Goal: Information Seeking & Learning: Learn about a topic

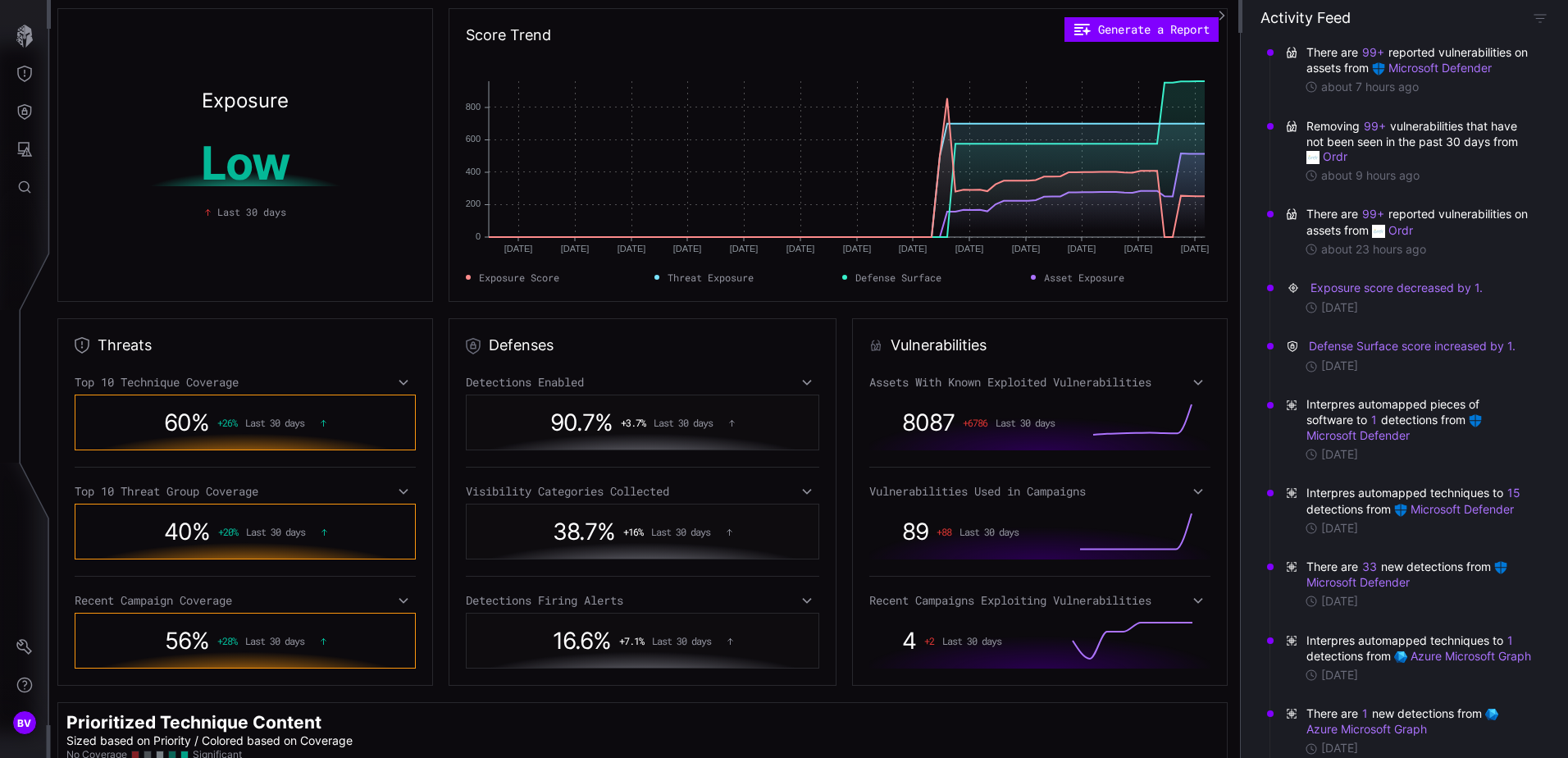
click at [1192, 489] on icon at bounding box center [1198, 491] width 11 height 13
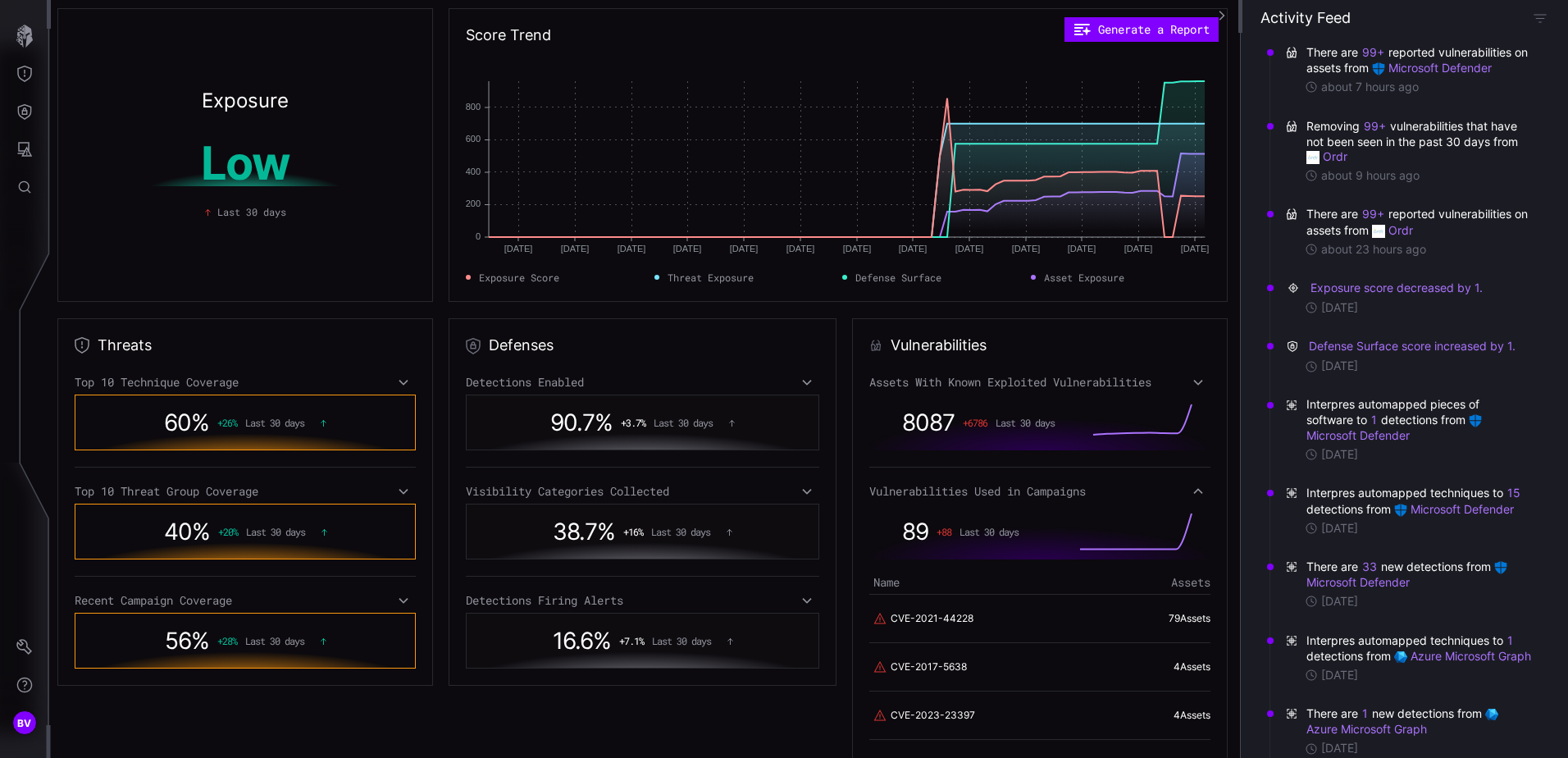
click at [1192, 489] on icon at bounding box center [1198, 491] width 11 height 13
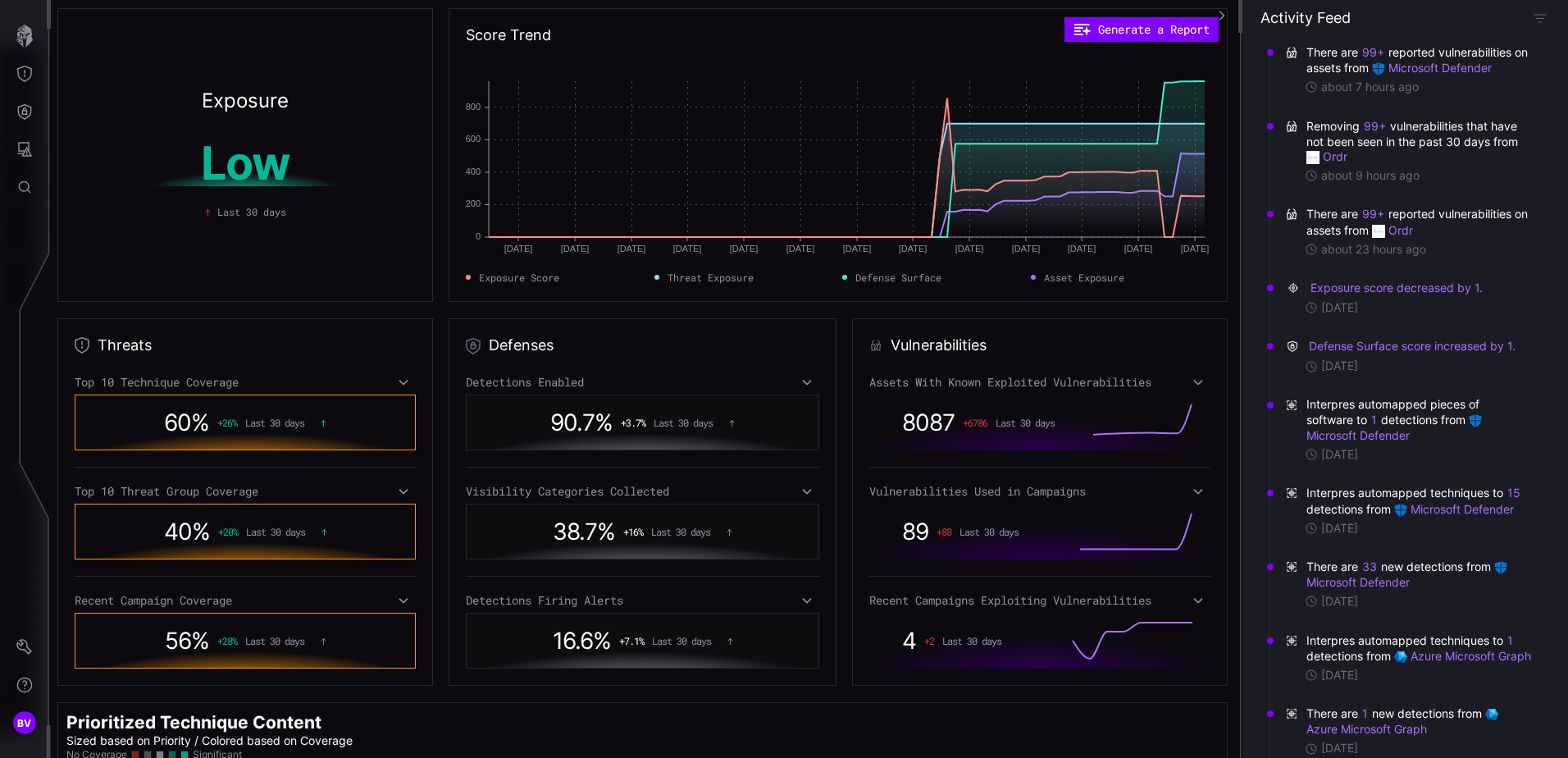
click at [1192, 489] on icon at bounding box center [1198, 491] width 11 height 13
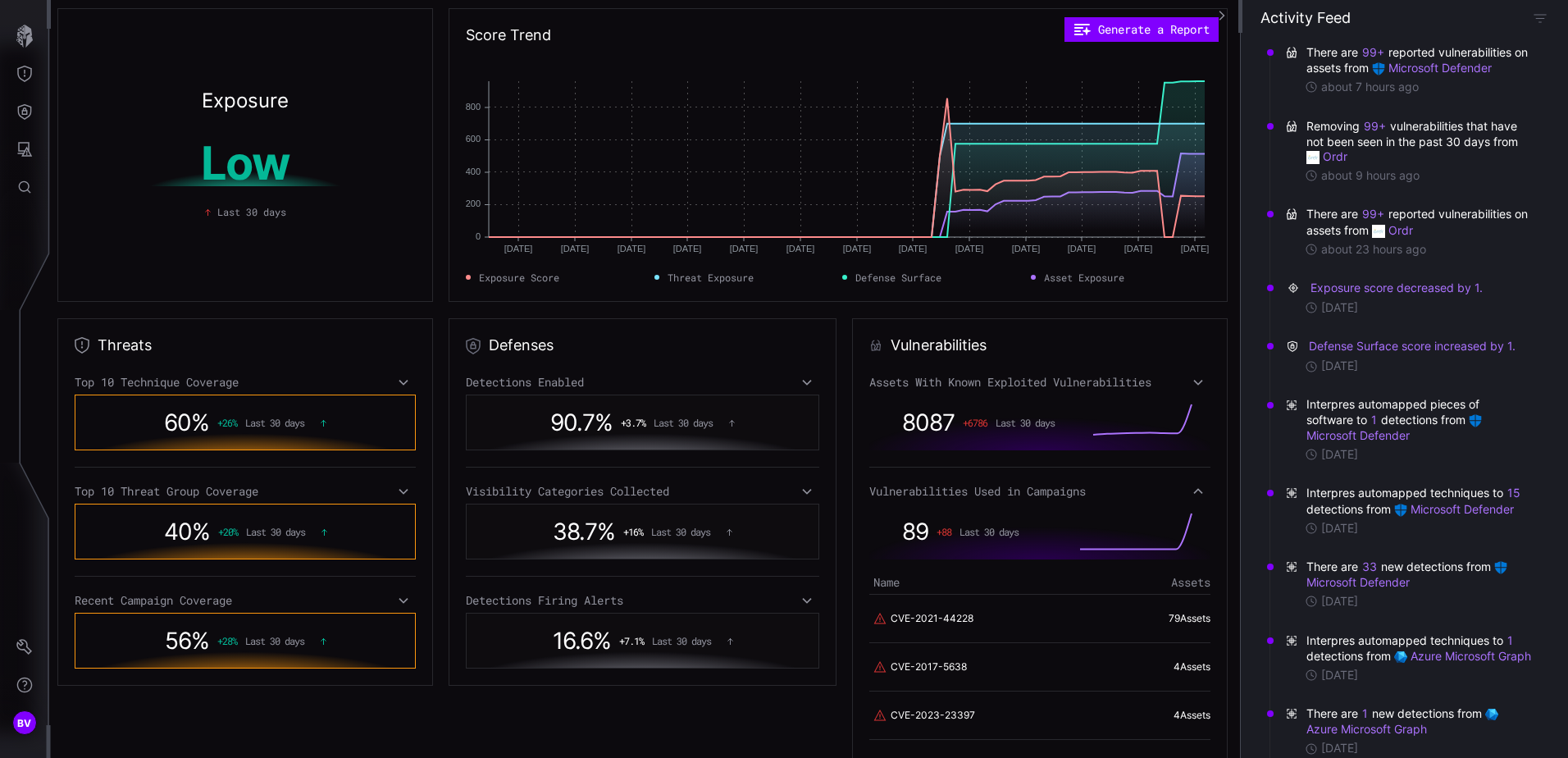
click at [1192, 489] on icon at bounding box center [1198, 491] width 11 height 13
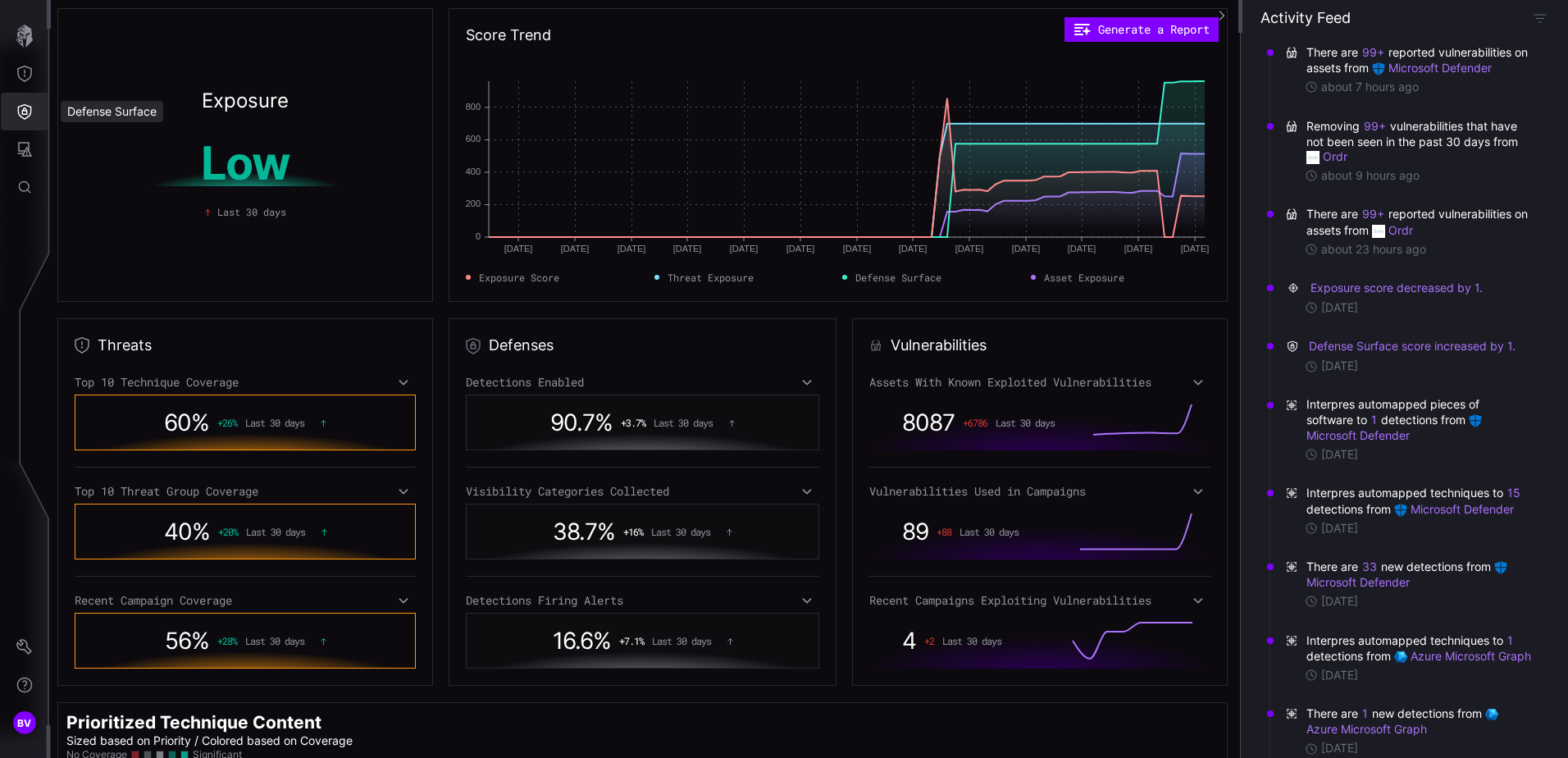
click at [34, 110] on button "Defense Surface" at bounding box center [25, 111] width 48 height 38
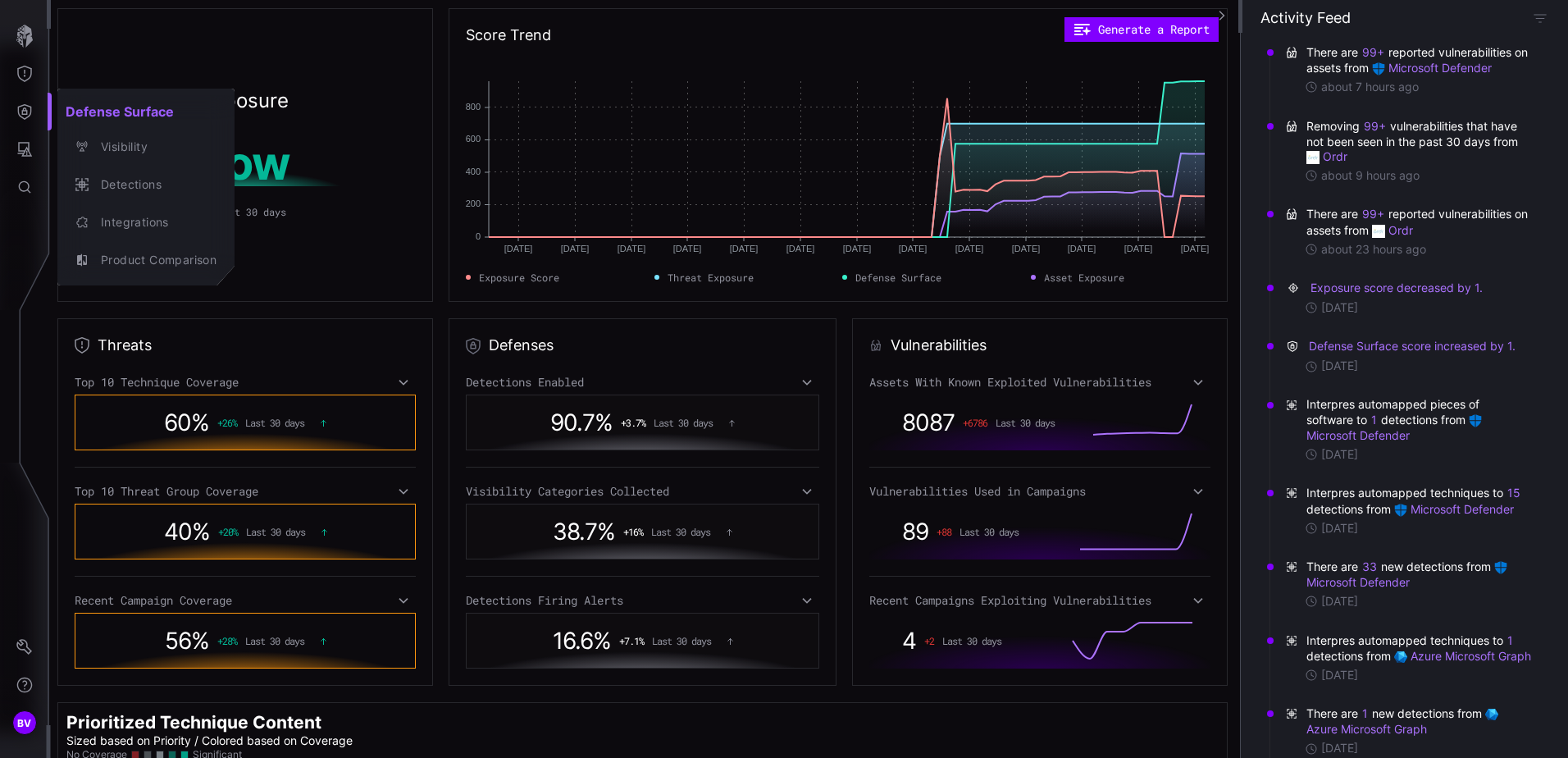
click at [32, 78] on div at bounding box center [784, 379] width 1568 height 758
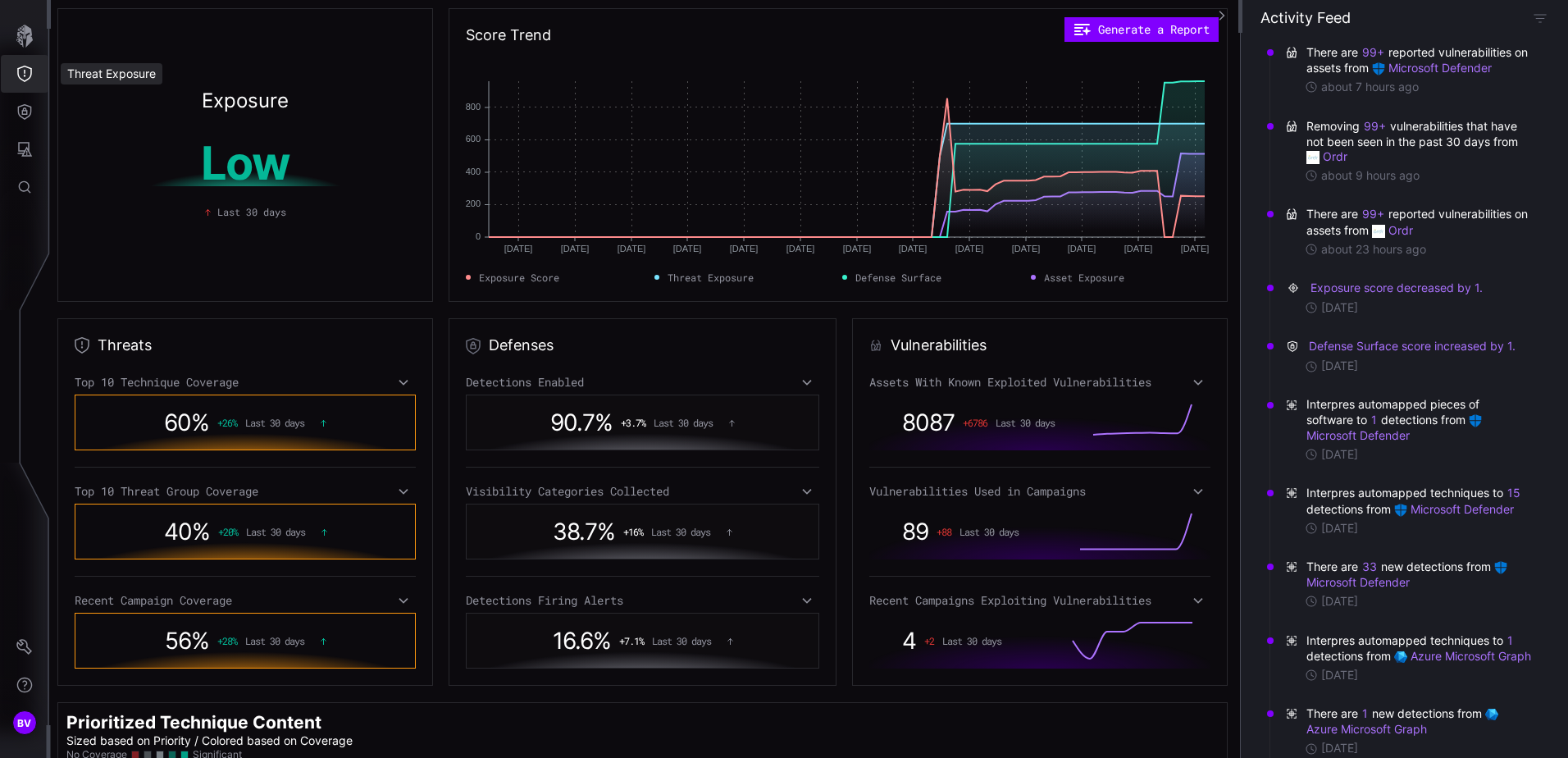
click at [31, 75] on icon "Threat Exposure" at bounding box center [25, 73] width 15 height 16
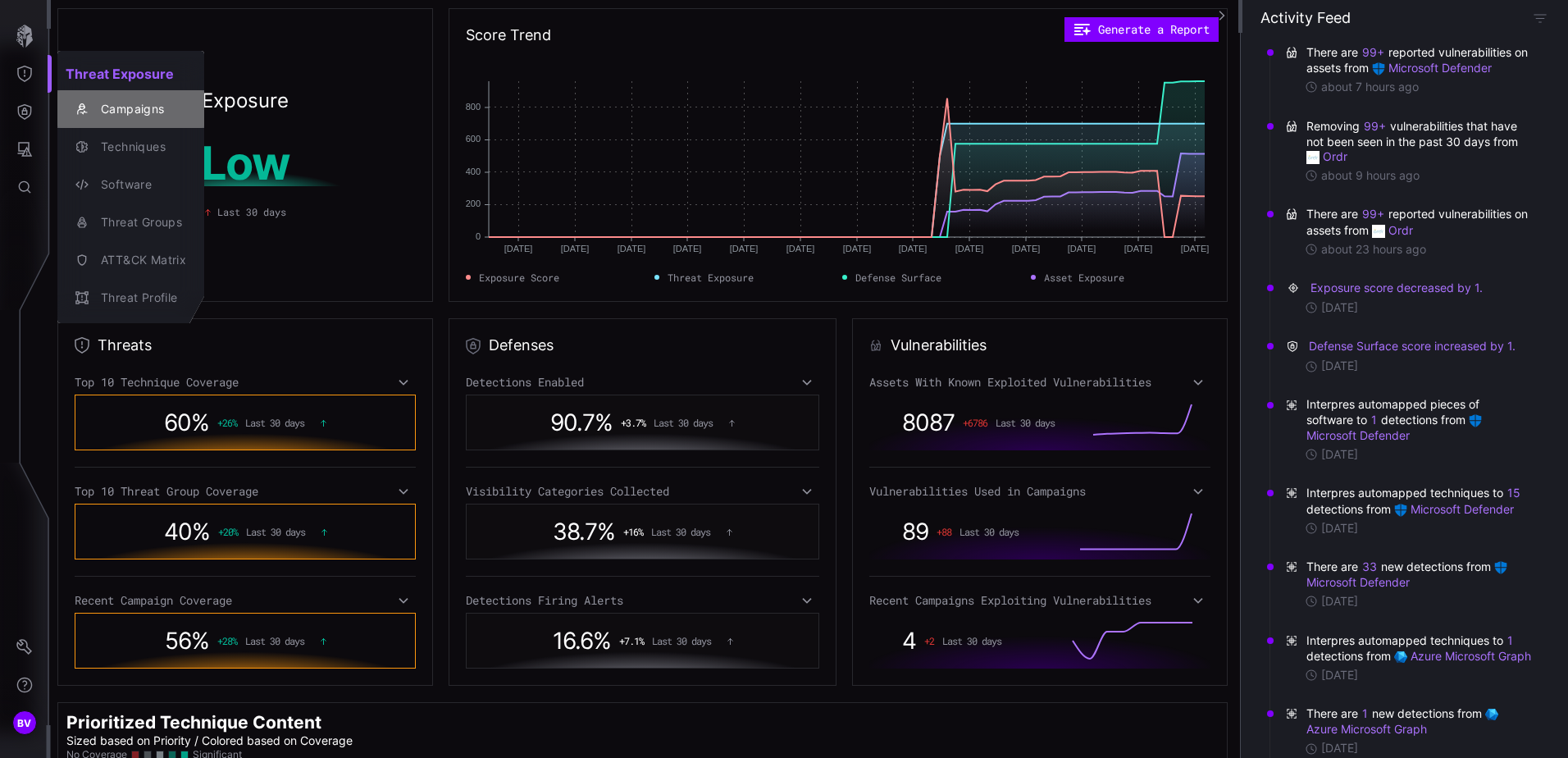
click at [96, 119] on div "Campaigns" at bounding box center [139, 110] width 93 height 21
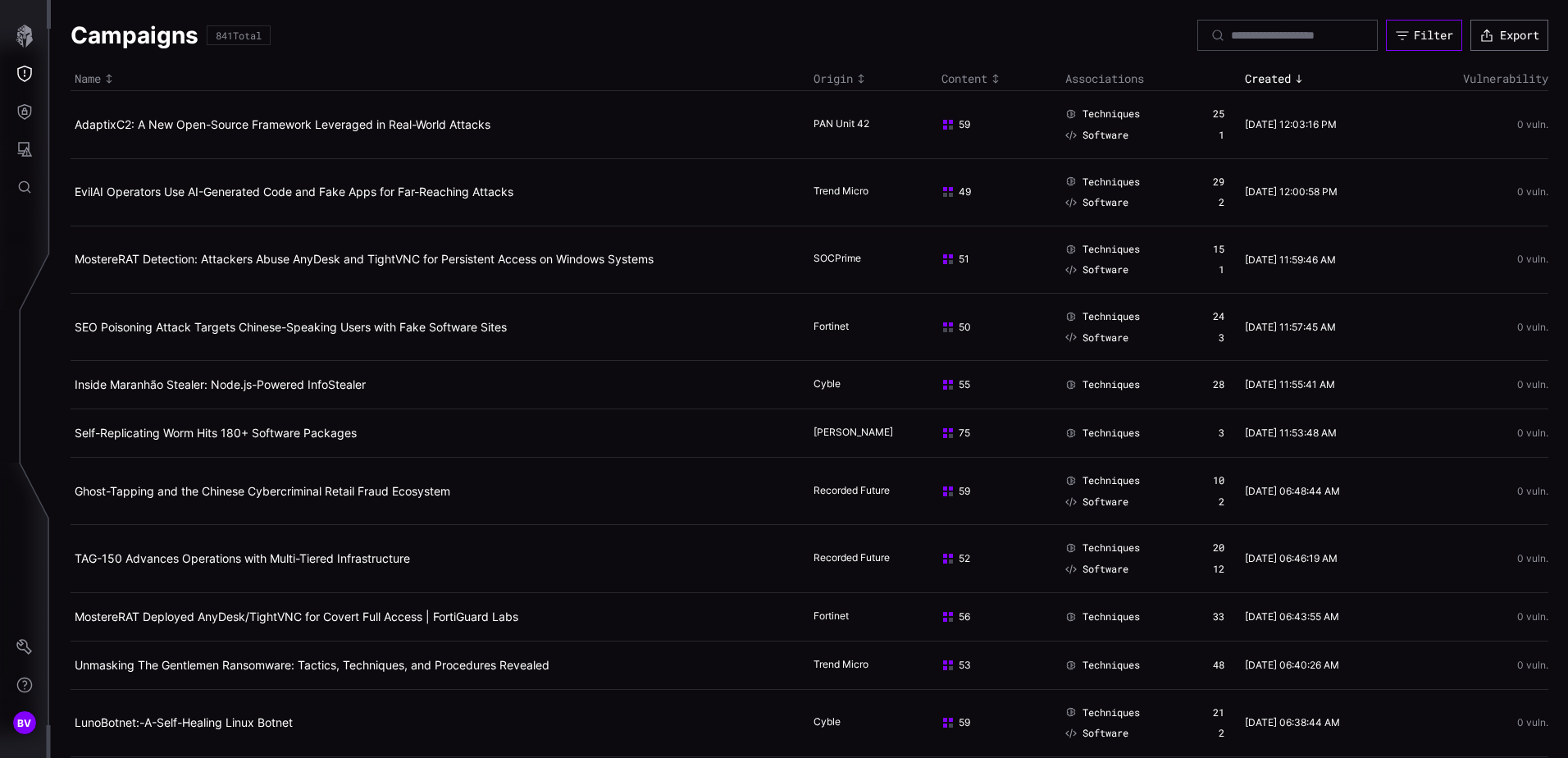
click at [1414, 34] on div "Filter" at bounding box center [1433, 35] width 39 height 15
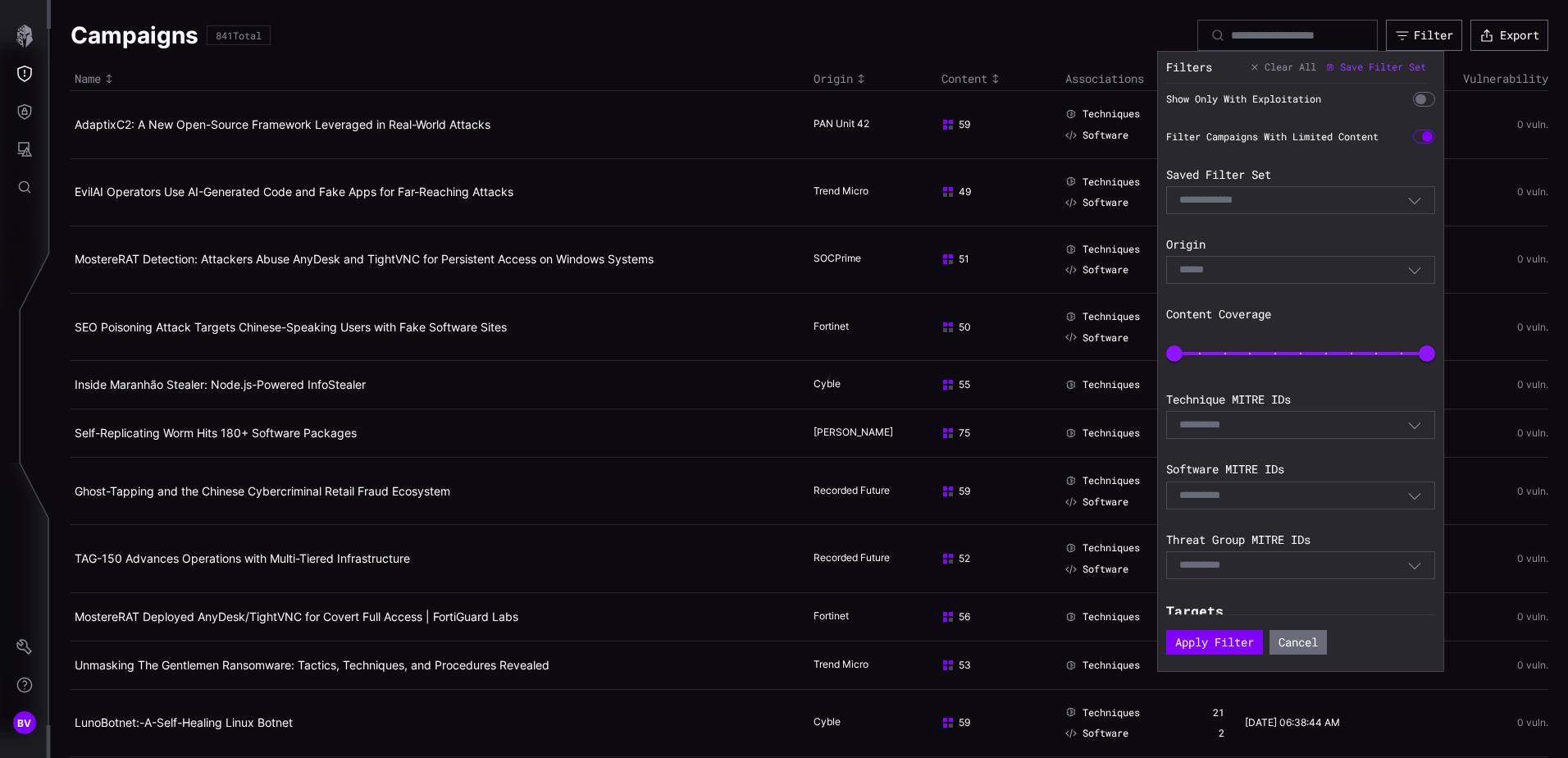
click at [1228, 217] on div "Show Only With Exploitation Filter Campaigns With Limited Content Saved Filter …" at bounding box center [1304, 349] width 277 height 530
click at [1228, 205] on input at bounding box center [1221, 200] width 85 height 14
click at [1378, 190] on div "Select Filter" at bounding box center [1300, 200] width 269 height 28
click at [1387, 276] on div "Select" at bounding box center [1293, 270] width 228 height 15
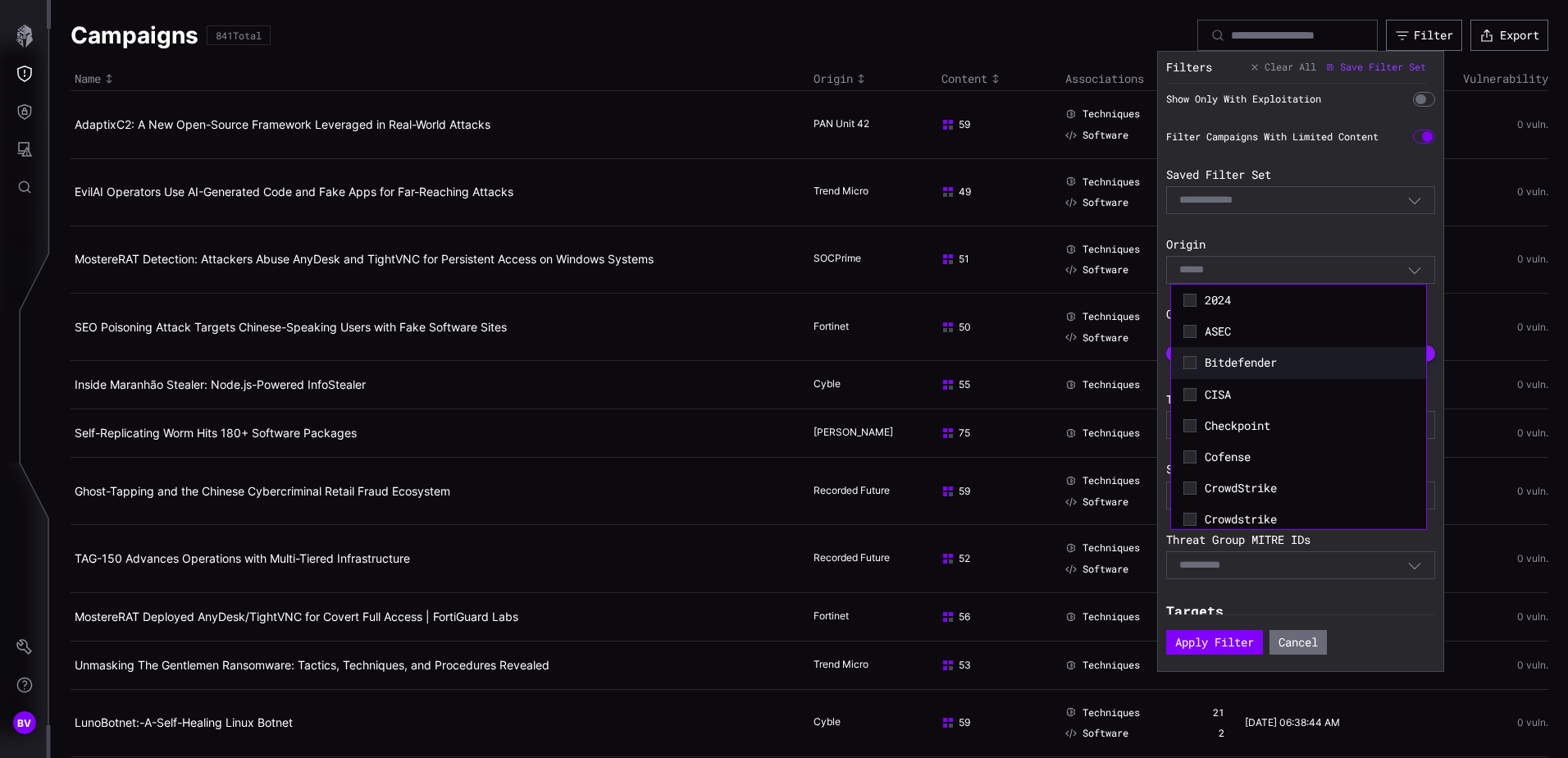
scroll to position [82, 0]
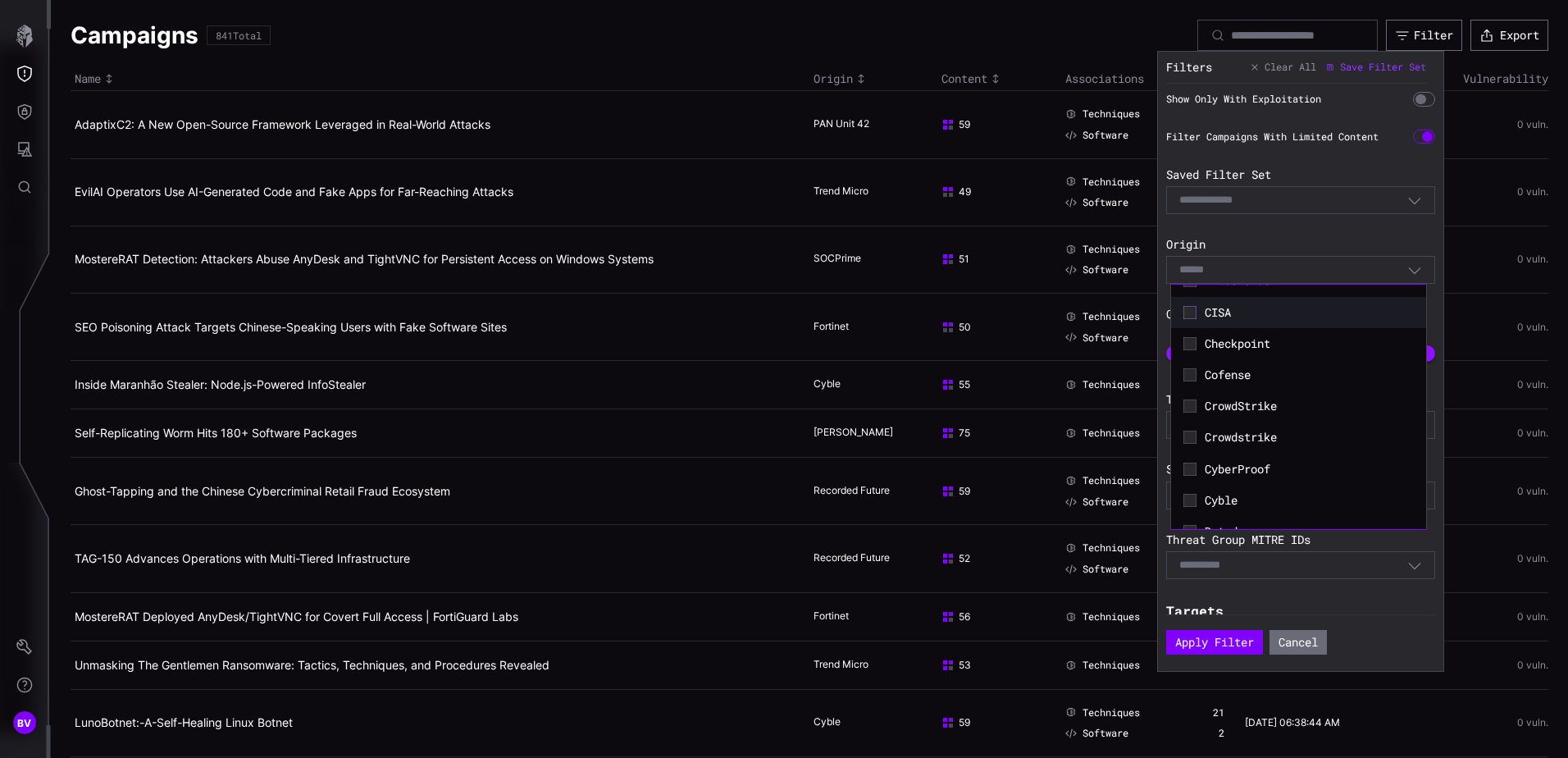
click at [1188, 308] on icon at bounding box center [1190, 312] width 13 height 13
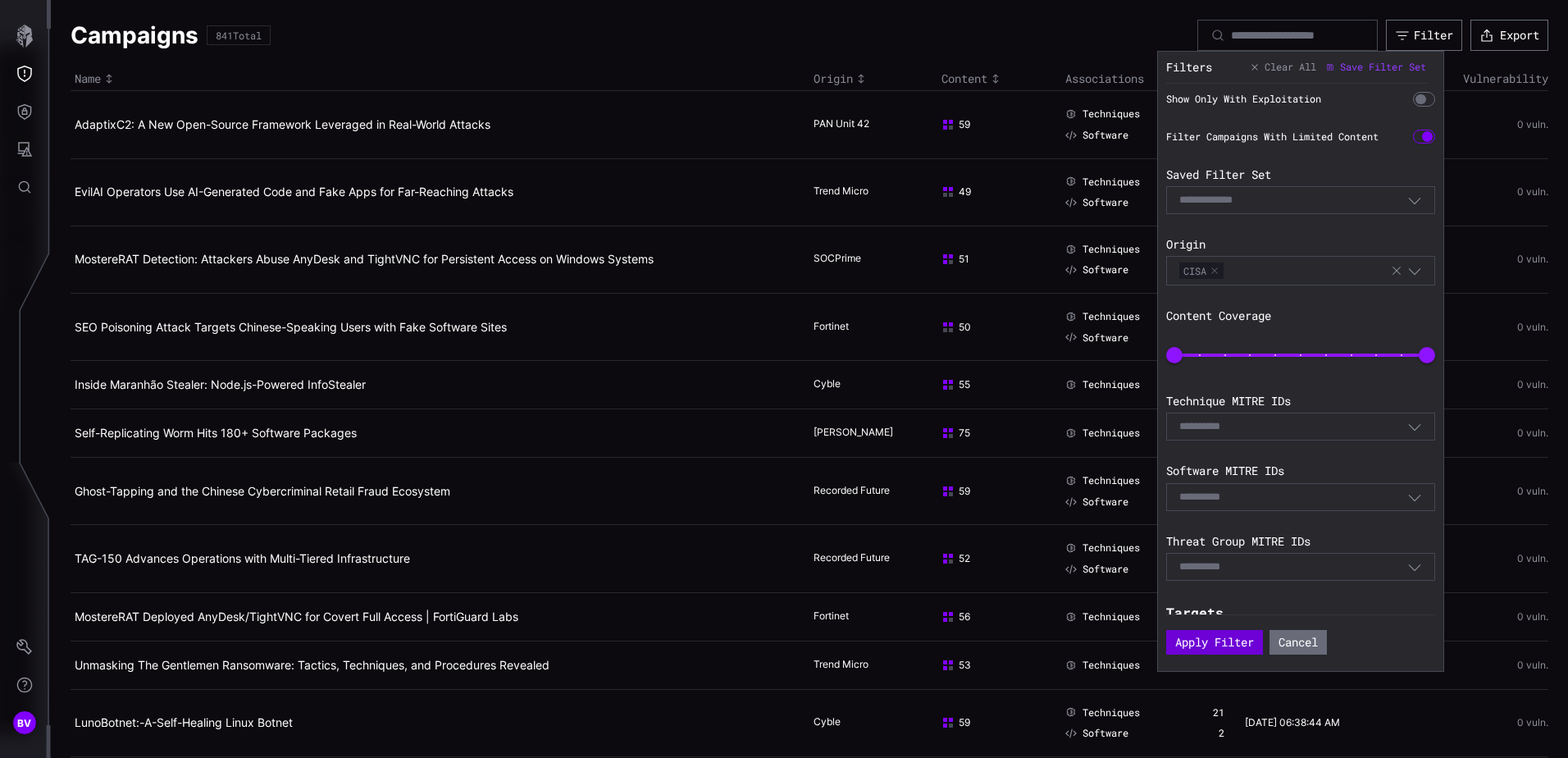
click at [1240, 646] on button "Apply Filter" at bounding box center [1215, 643] width 97 height 25
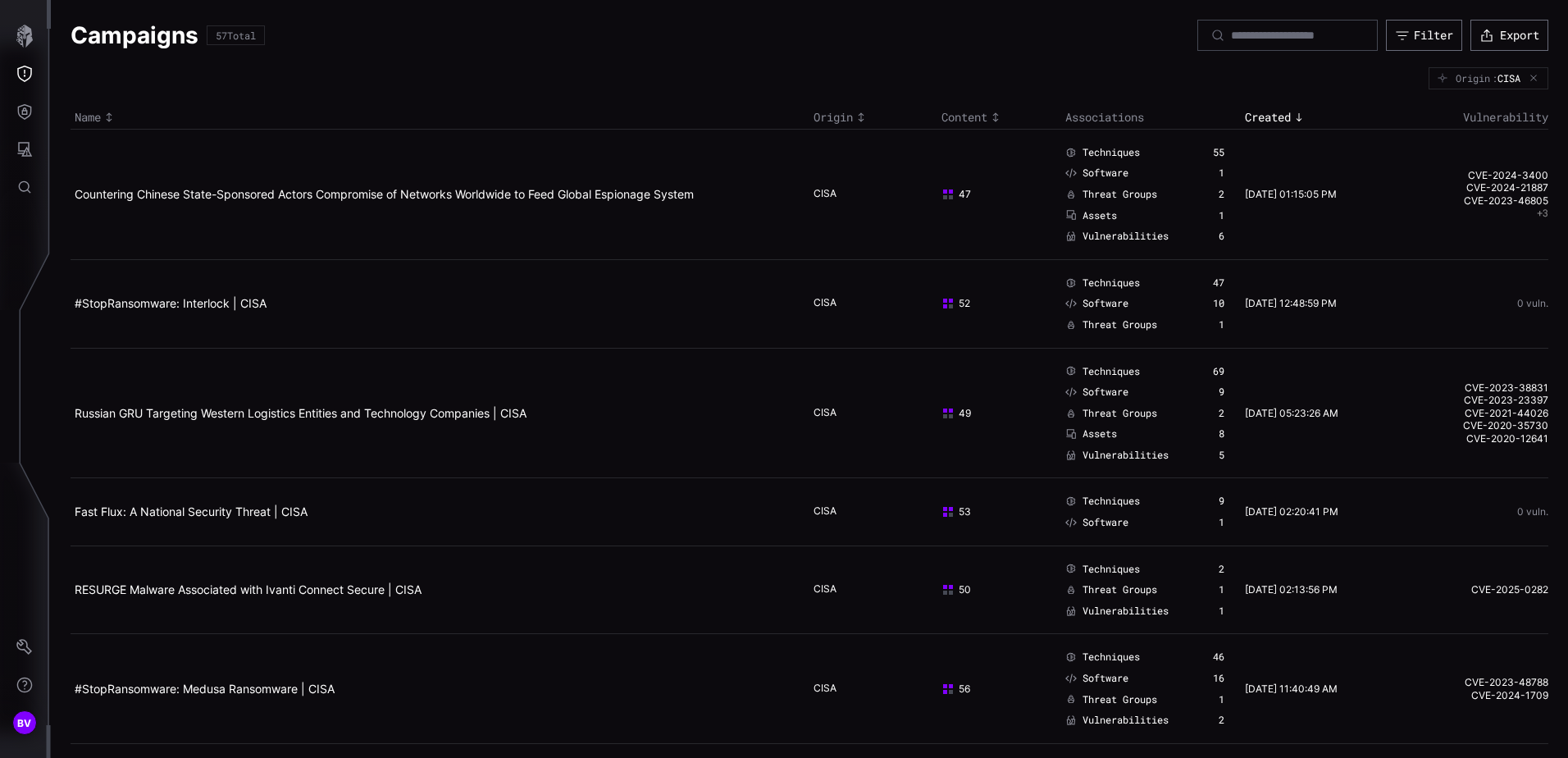
click at [1275, 116] on div "Created" at bounding box center [1318, 117] width 146 height 15
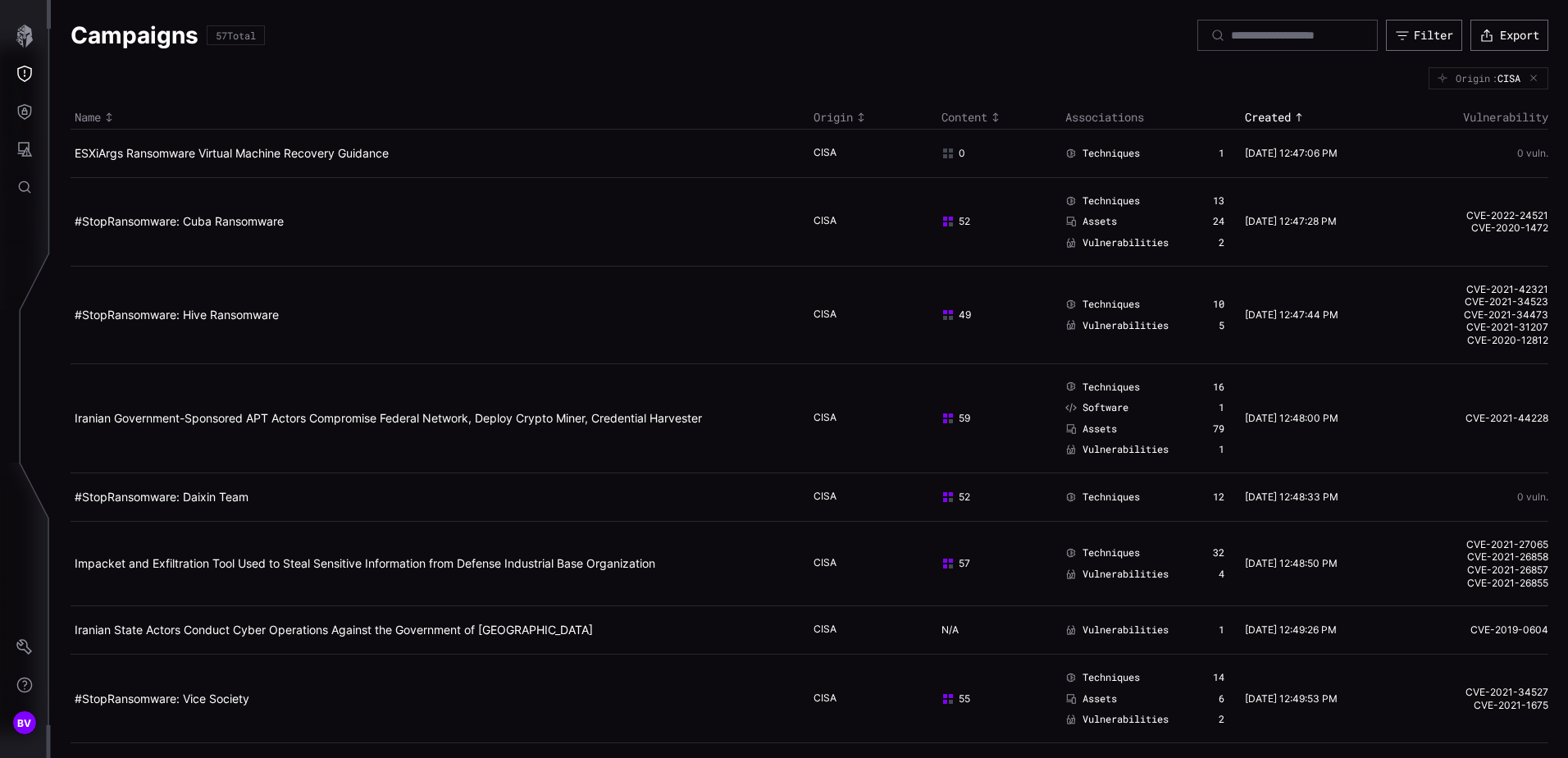
click at [1275, 116] on div "Created" at bounding box center [1318, 117] width 146 height 15
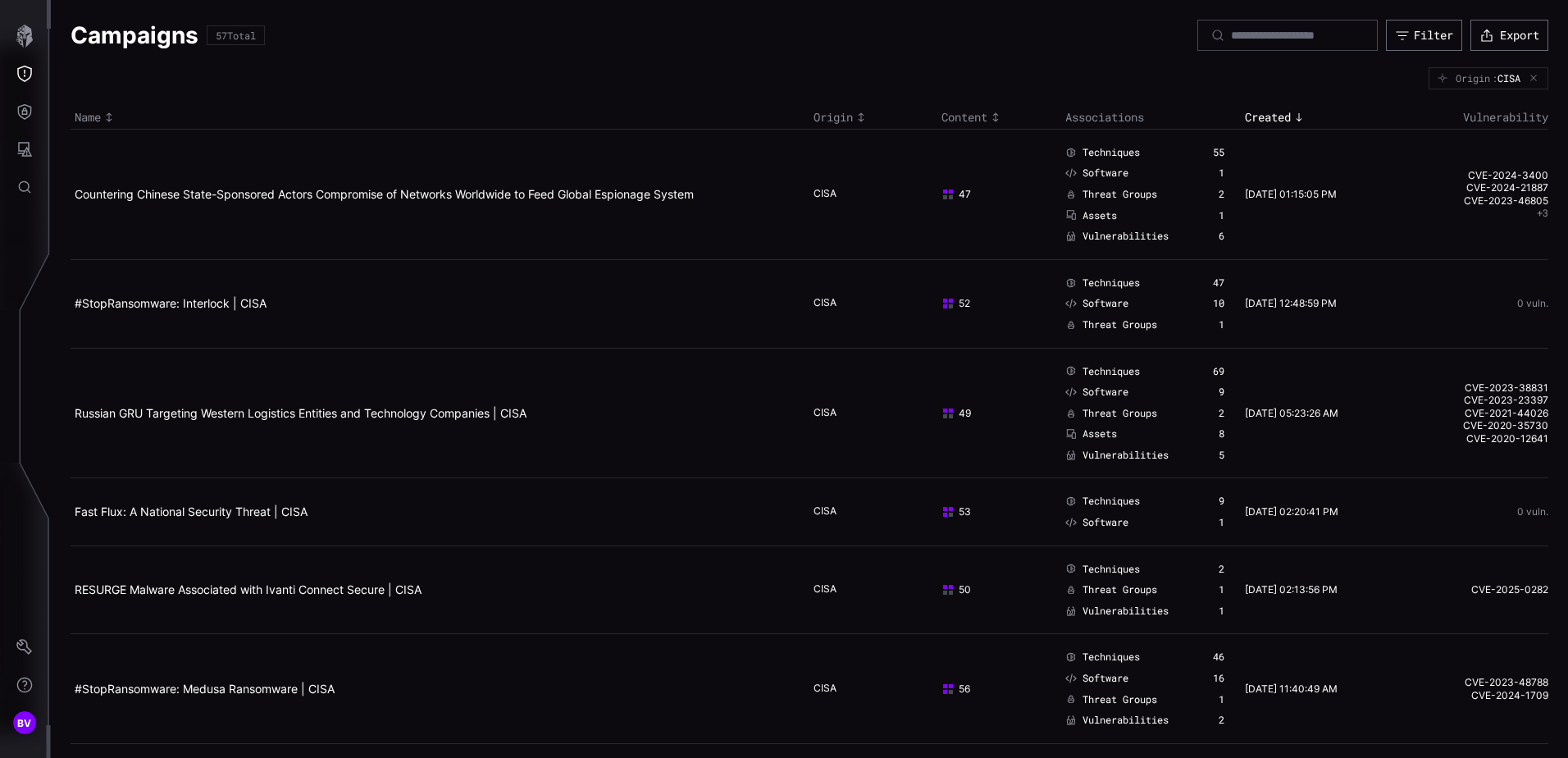
click at [210, 423] on td "Russian GRU Targeting Western Logistics Entities and Technology Companies | CISA" at bounding box center [440, 412] width 739 height 130
click at [216, 415] on link "Russian GRU Targeting Western Logistics Entities and Technology Companies | CISA" at bounding box center [300, 412] width 452 height 14
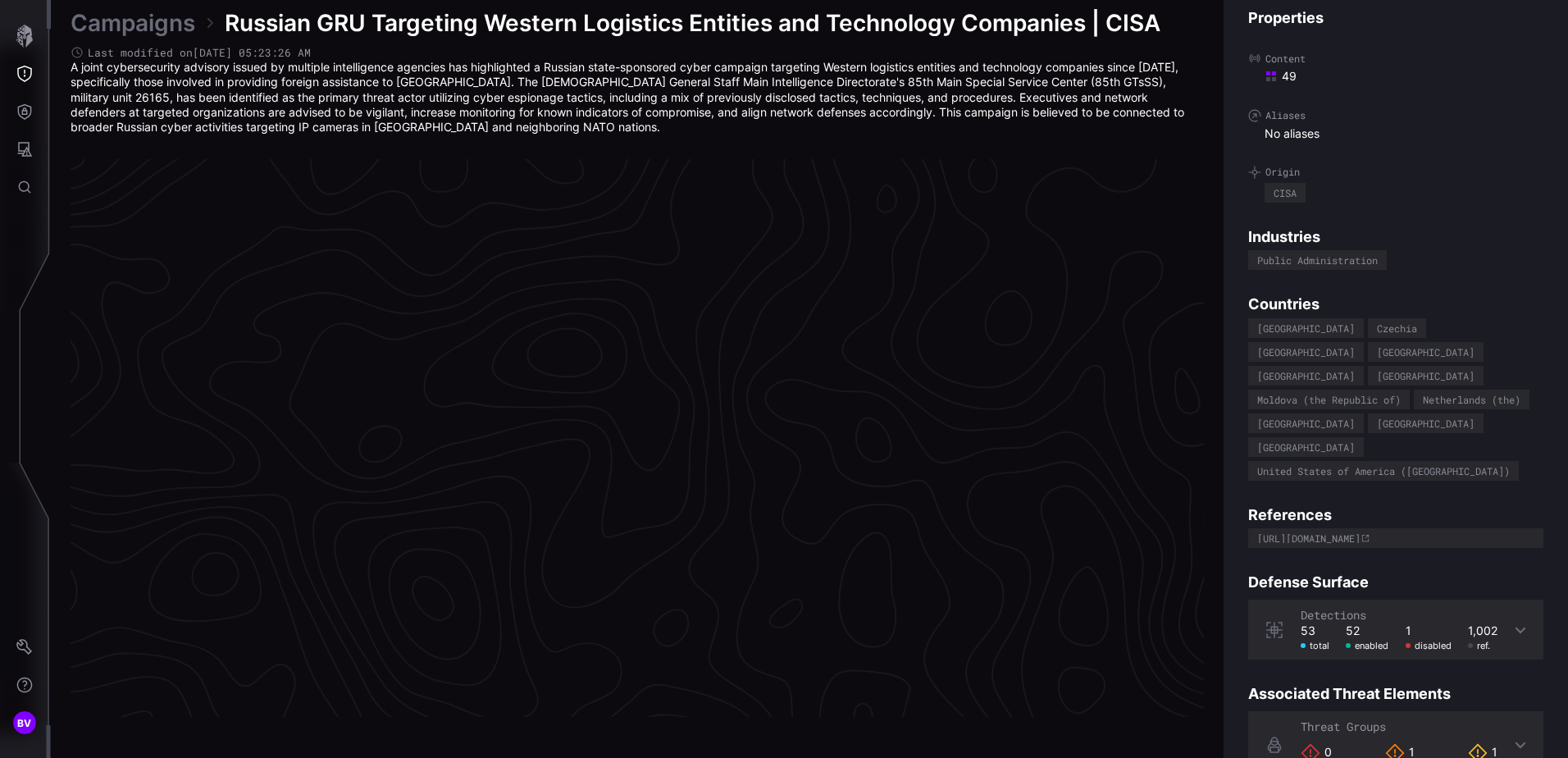
scroll to position [3419, 670]
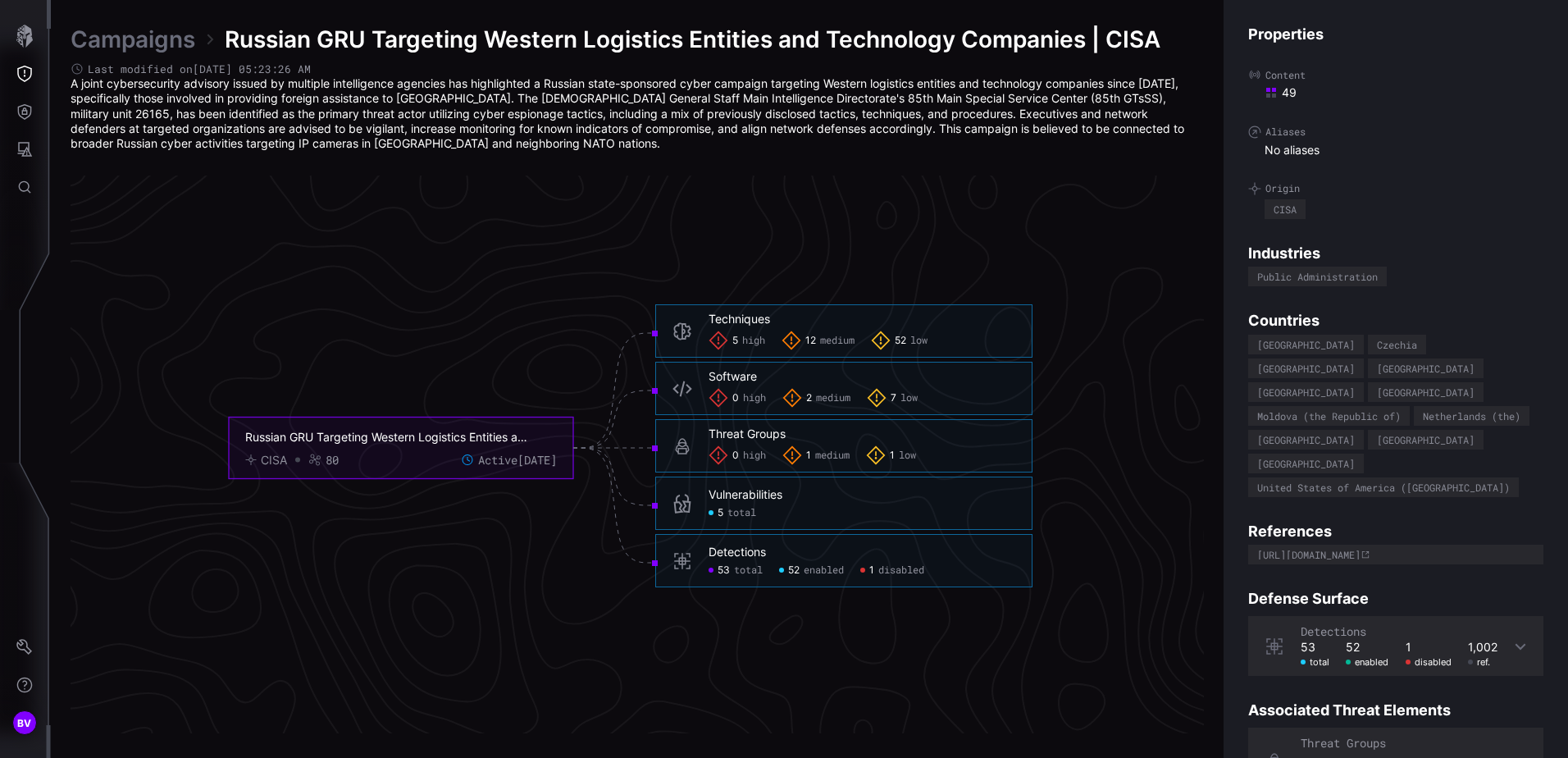
click at [761, 503] on div "Vulnerabilities 5 total" at bounding box center [862, 504] width 307 height 32
click at [747, 494] on div "Vulnerabilities" at bounding box center [745, 495] width 74 height 15
click at [718, 513] on span "5" at bounding box center [721, 513] width 6 height 13
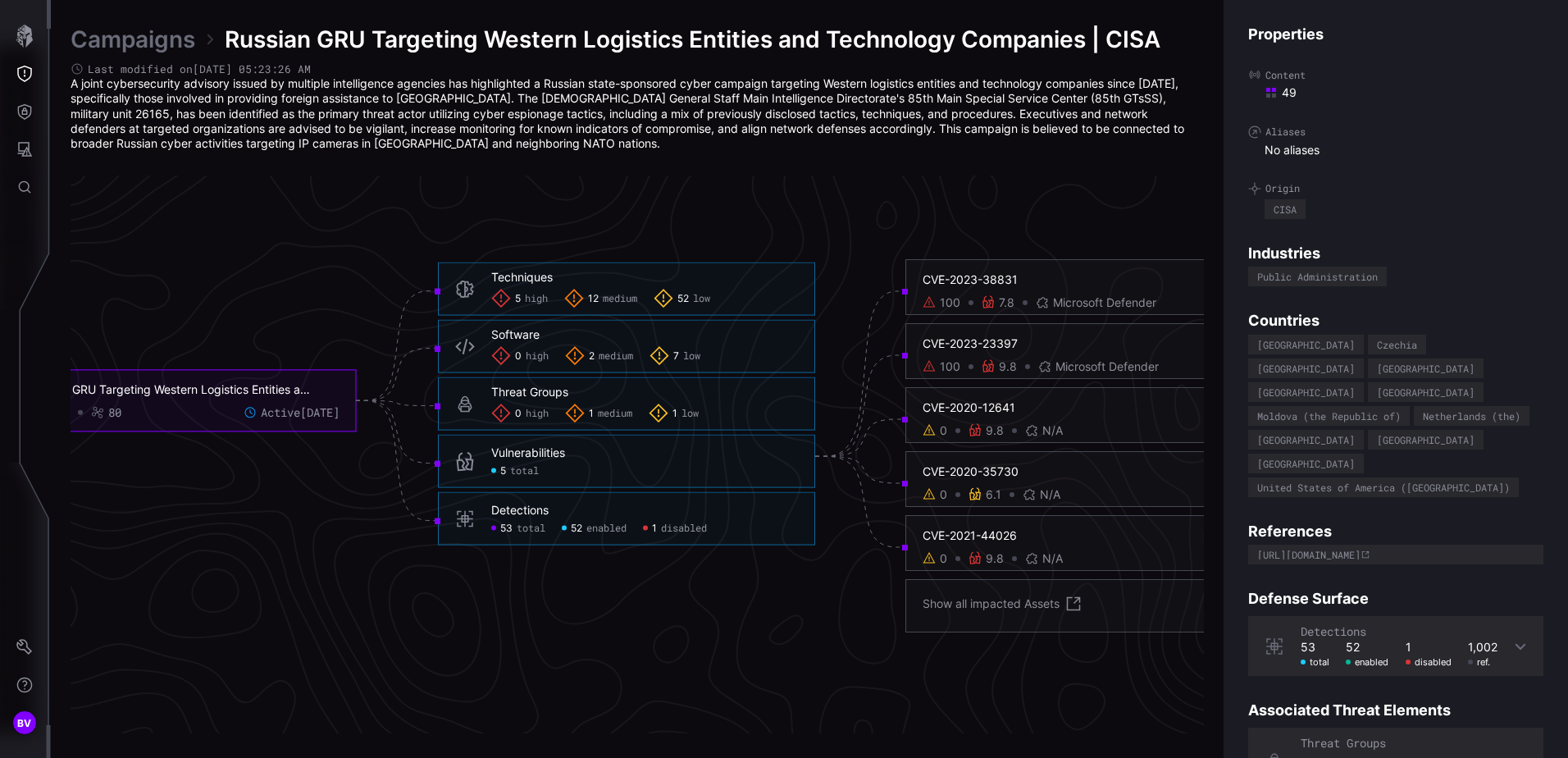
click at [965, 281] on div "CVE-2023-38831" at bounding box center [1094, 280] width 343 height 15
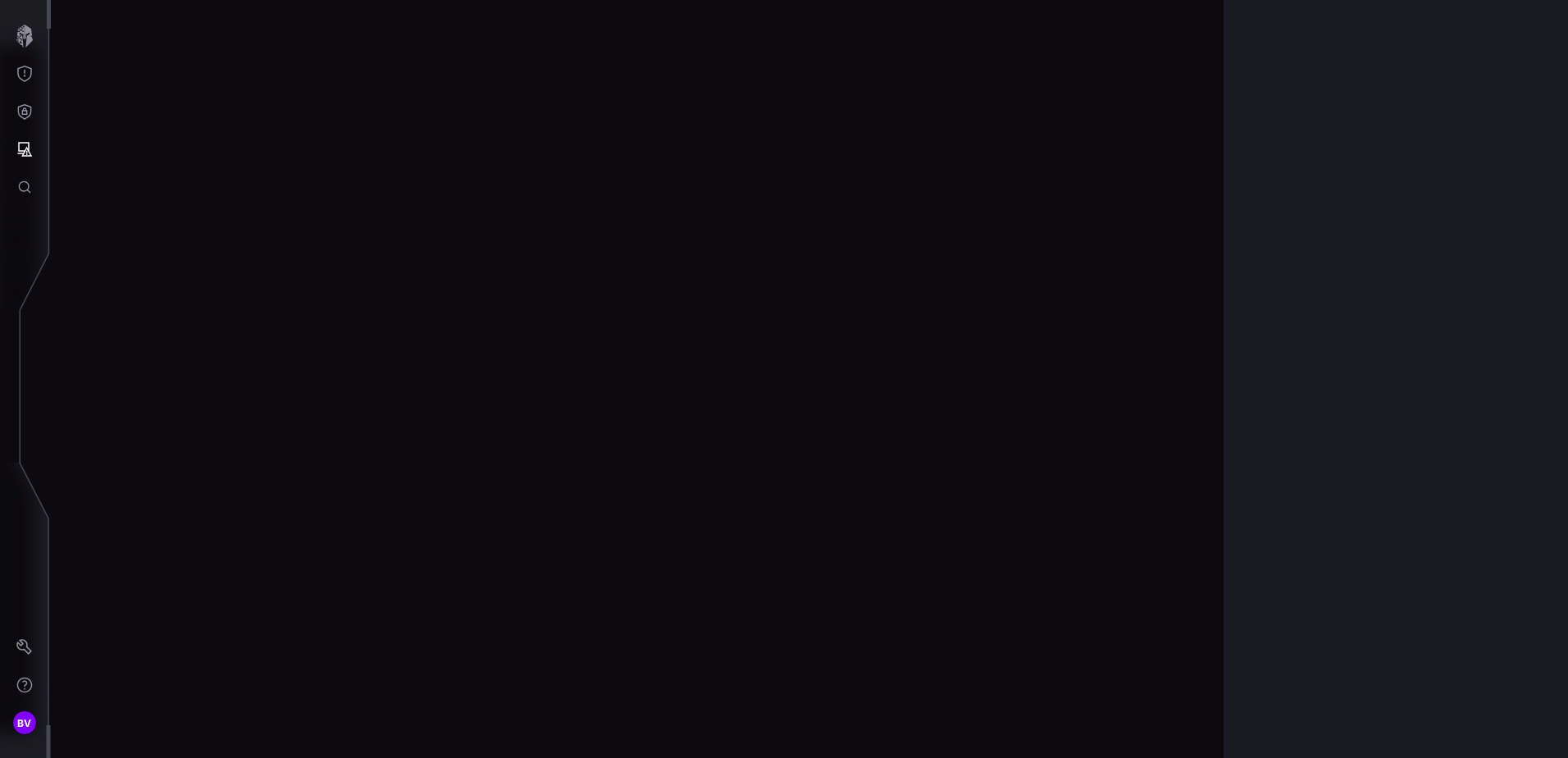
scroll to position [3416, 670]
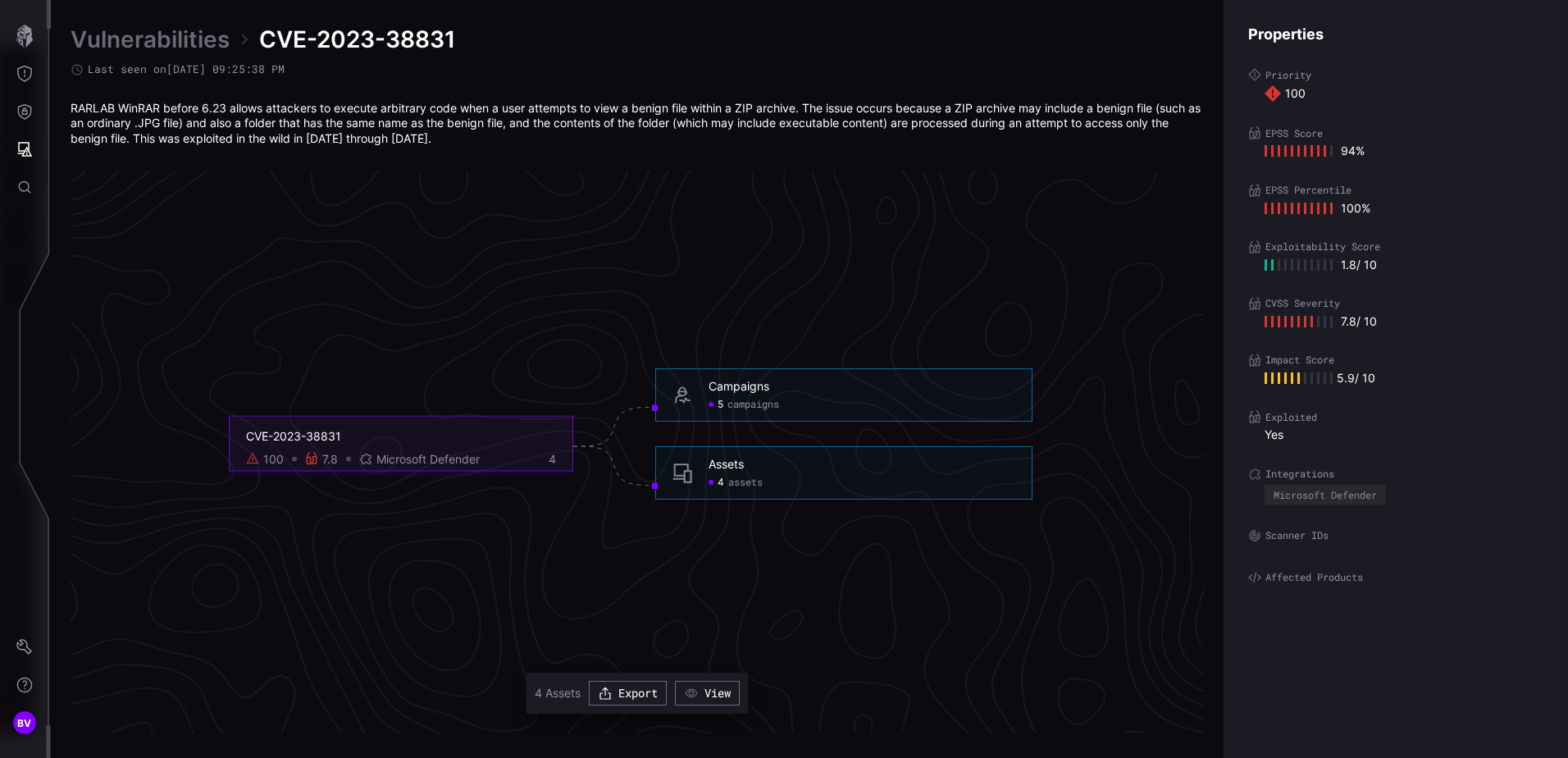
click at [746, 476] on span "assets" at bounding box center [745, 483] width 34 height 13
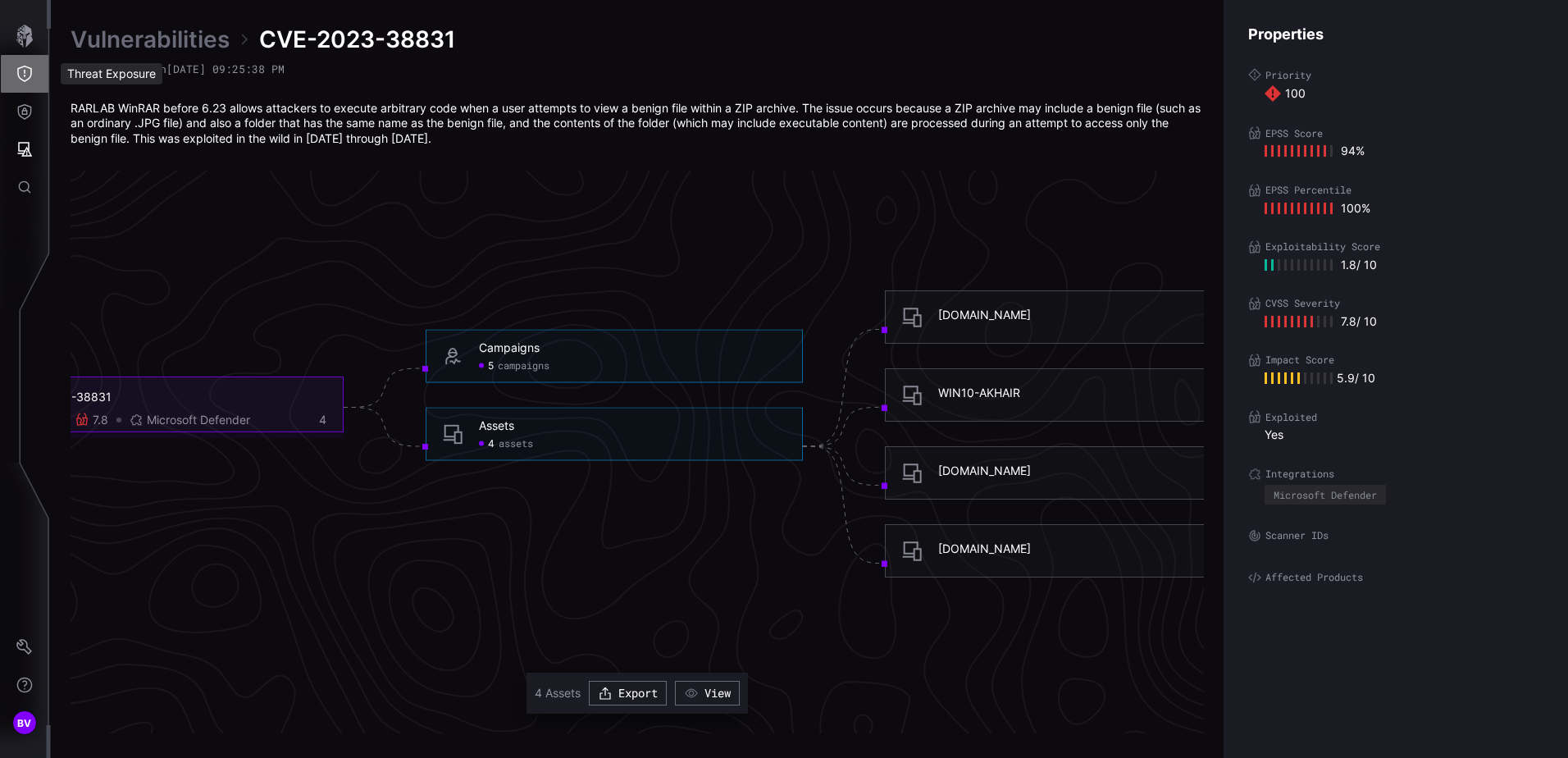
click at [30, 65] on button "Threat Exposure" at bounding box center [25, 74] width 48 height 38
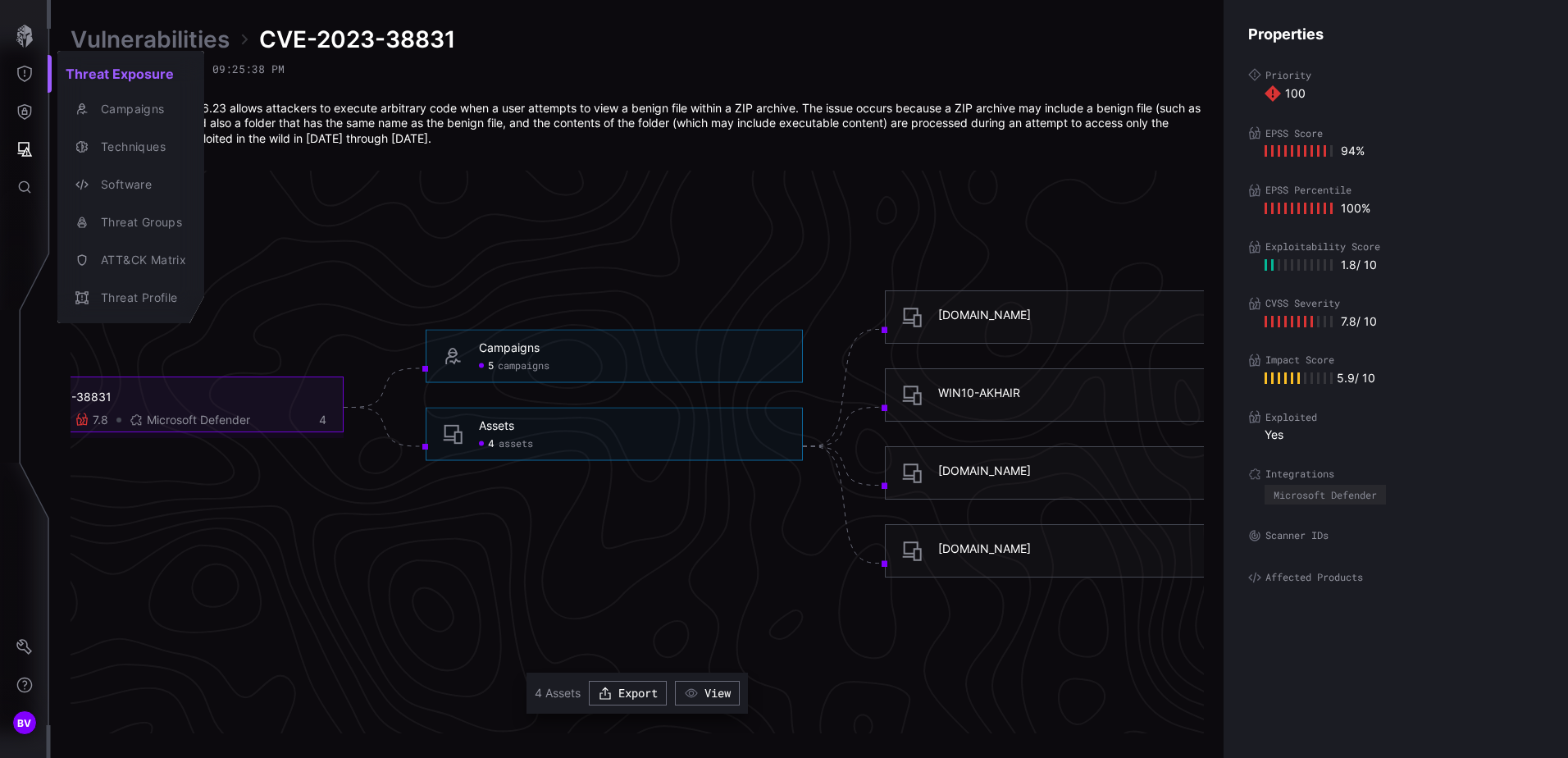
click at [27, 114] on div at bounding box center [784, 379] width 1568 height 758
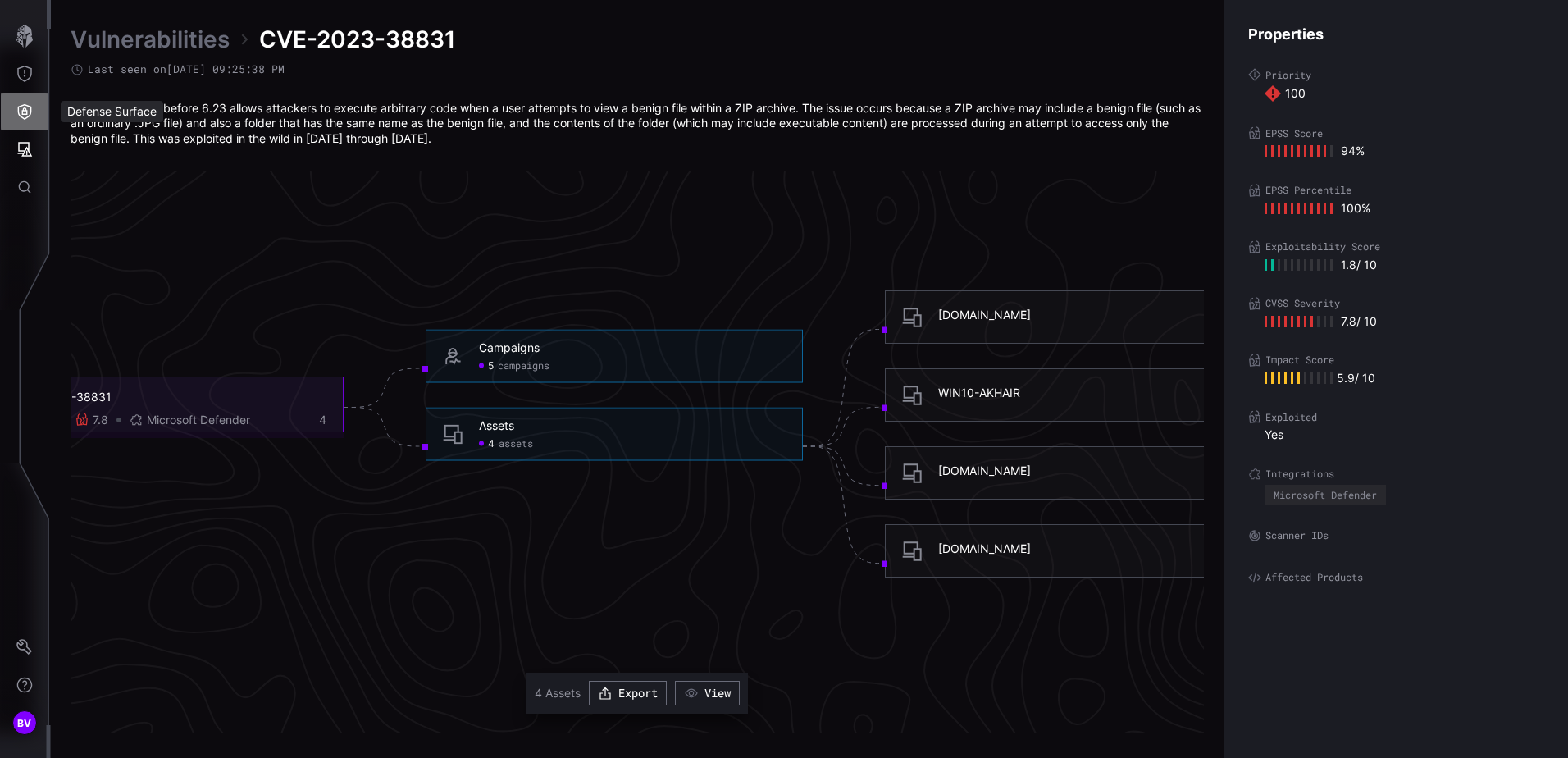
click at [32, 104] on button "Defense Surface" at bounding box center [25, 111] width 48 height 38
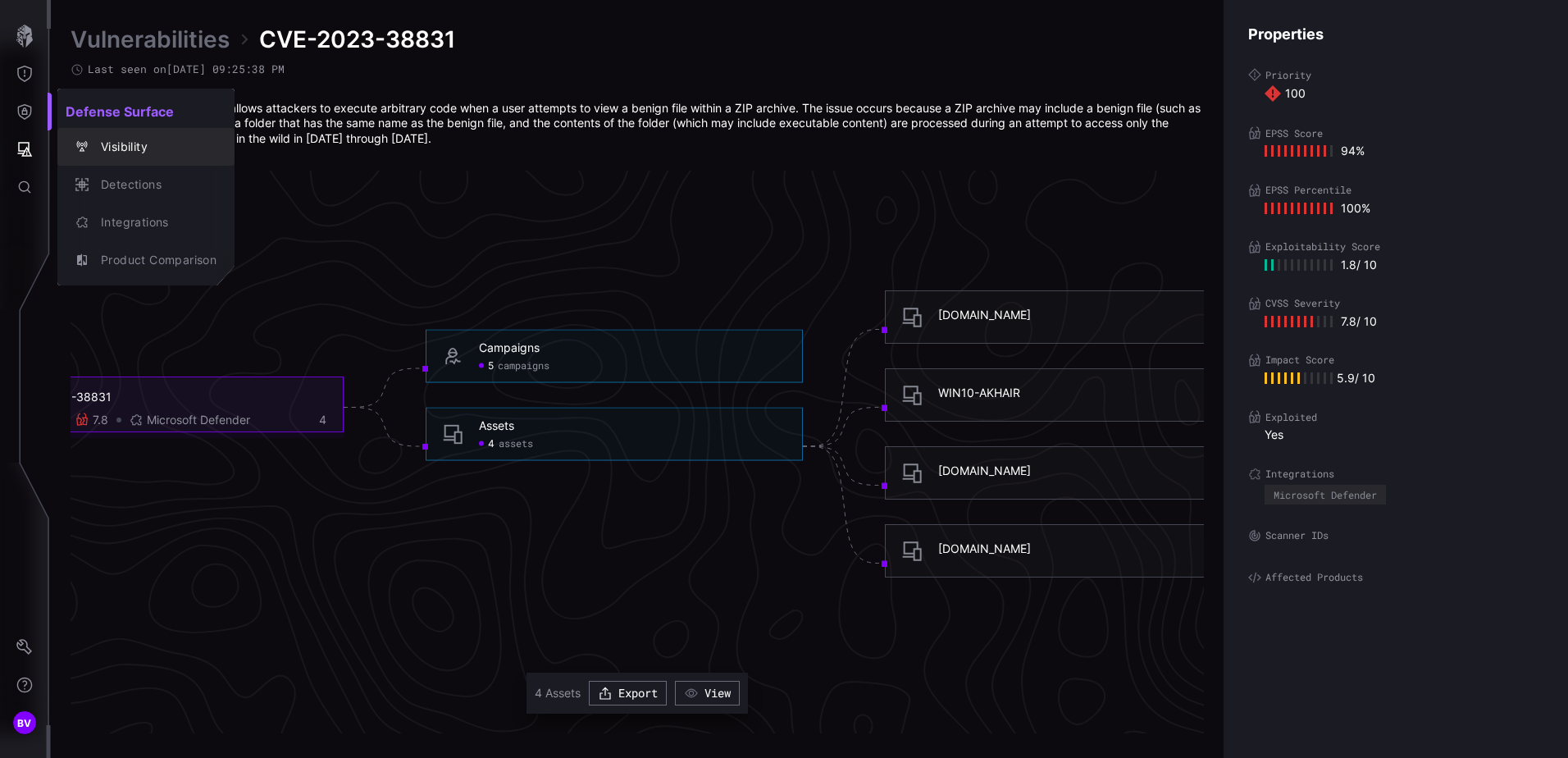
click at [124, 151] on div "Visibility" at bounding box center [154, 148] width 124 height 21
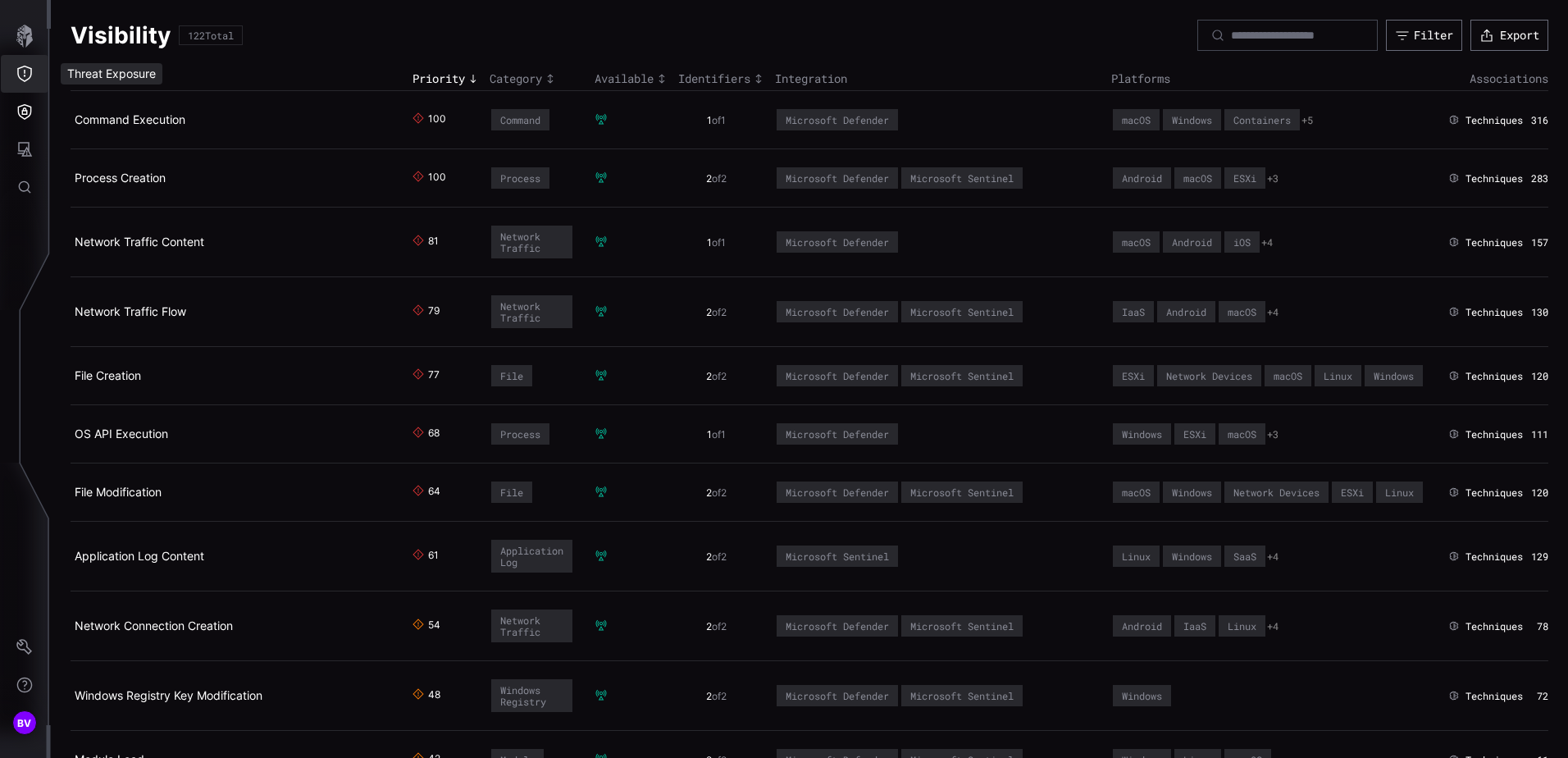
click at [32, 73] on icon "Threat Exposure" at bounding box center [24, 73] width 16 height 16
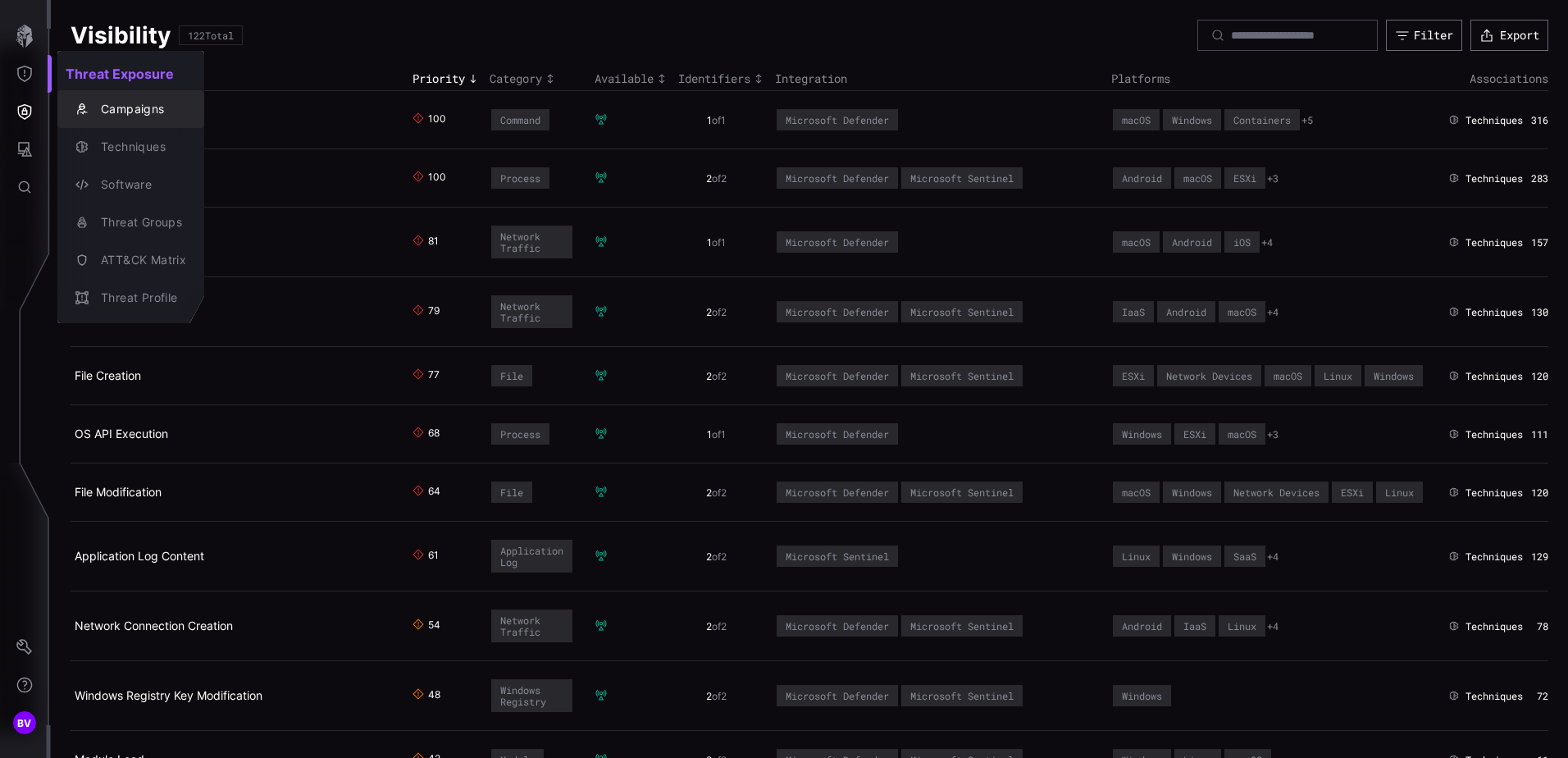
click at [110, 112] on div "Campaigns" at bounding box center [139, 110] width 93 height 21
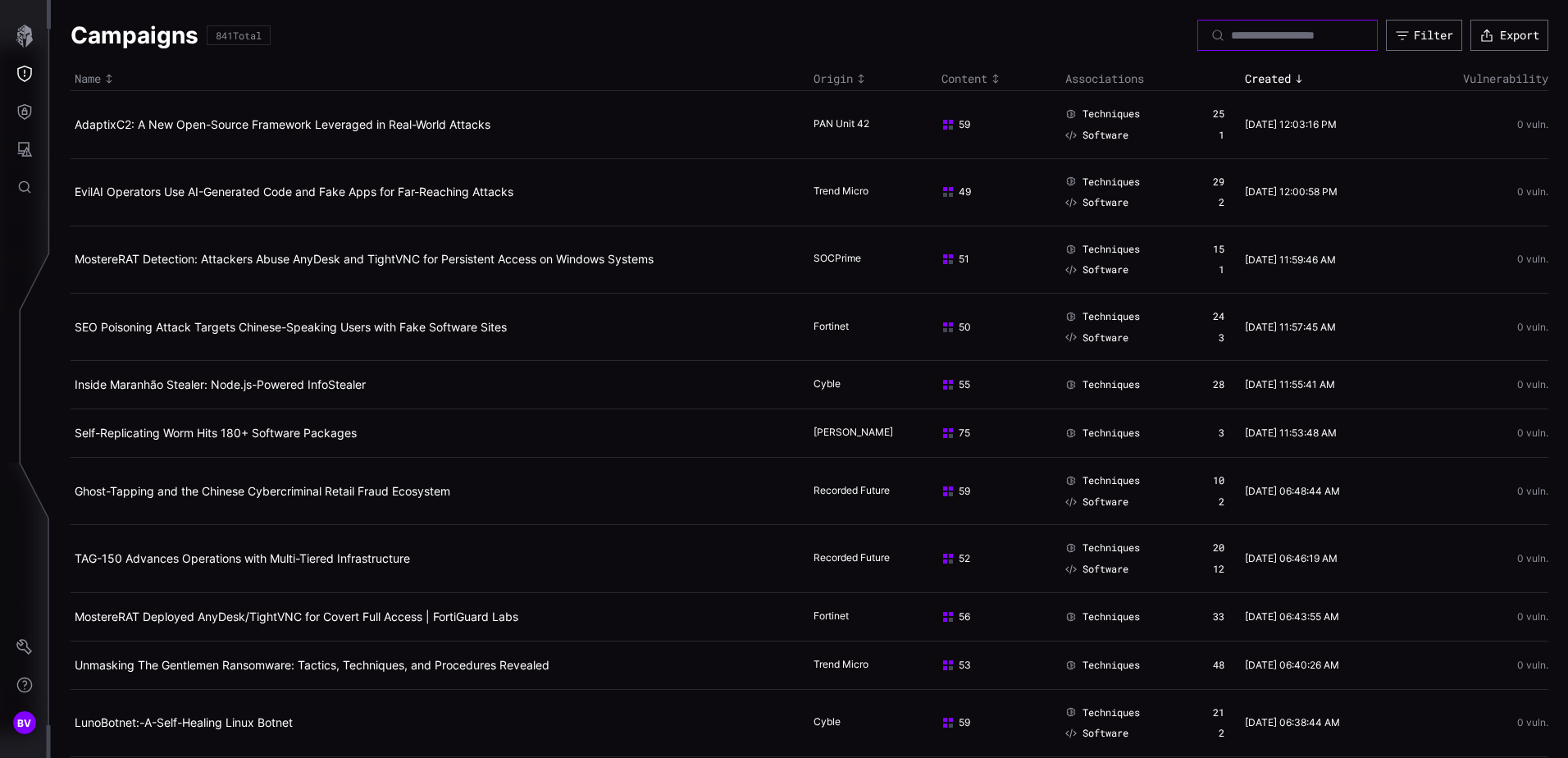
click at [1300, 36] on input at bounding box center [1288, 35] width 115 height 15
type input "********"
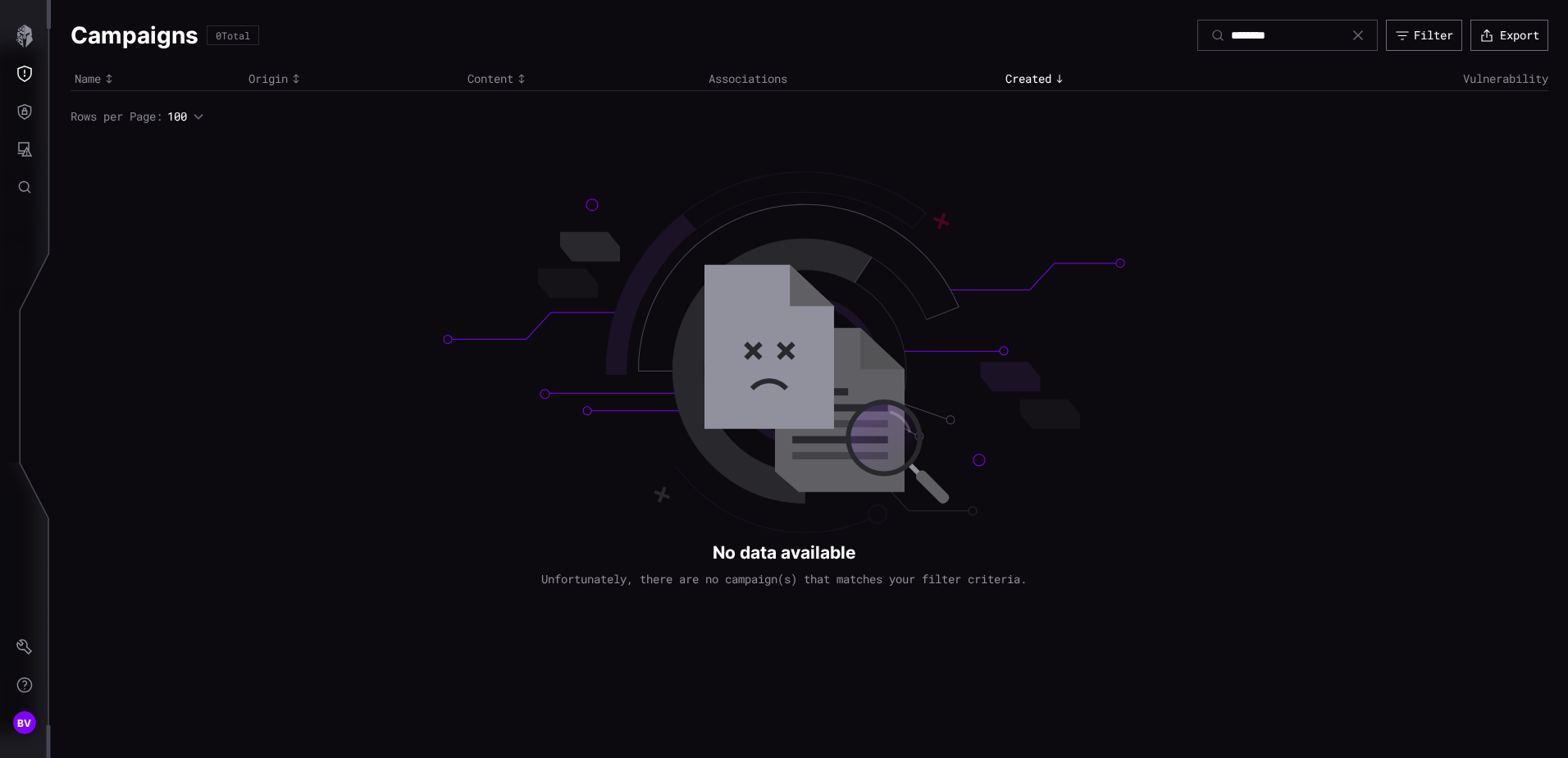
click at [1356, 35] on icon at bounding box center [1359, 35] width 13 height 13
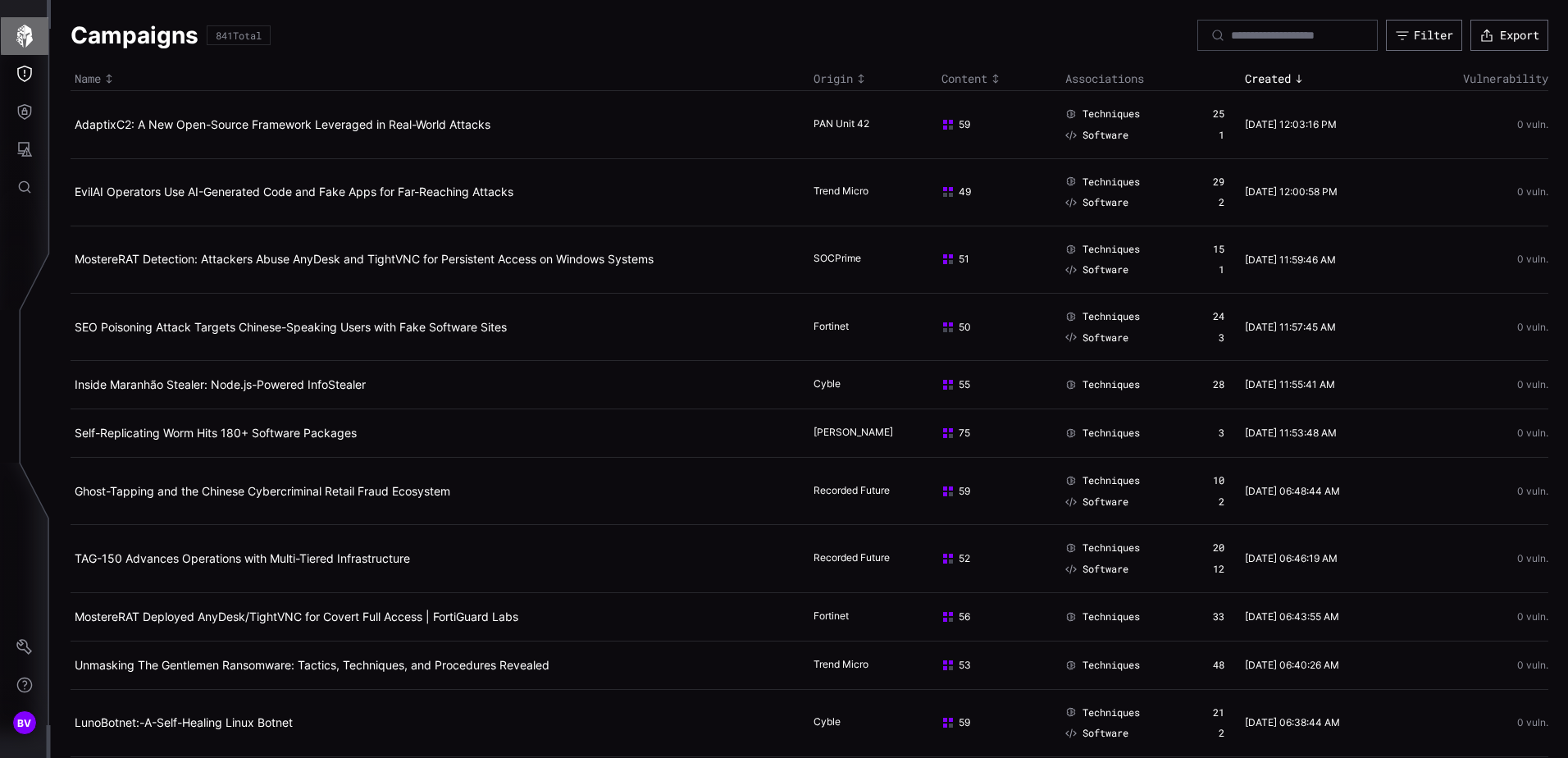
click at [30, 34] on icon "button" at bounding box center [25, 36] width 23 height 23
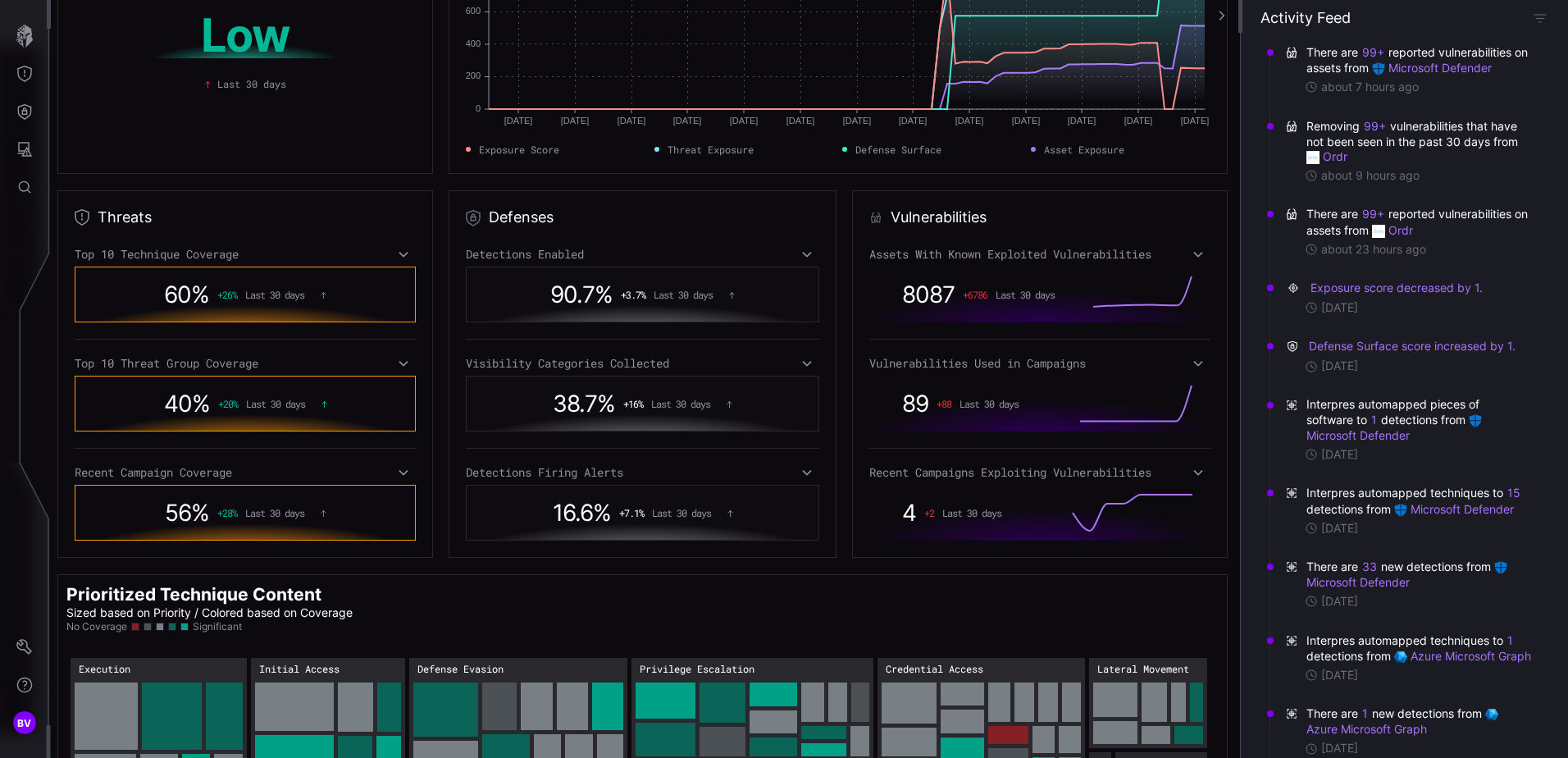
scroll to position [267, 0]
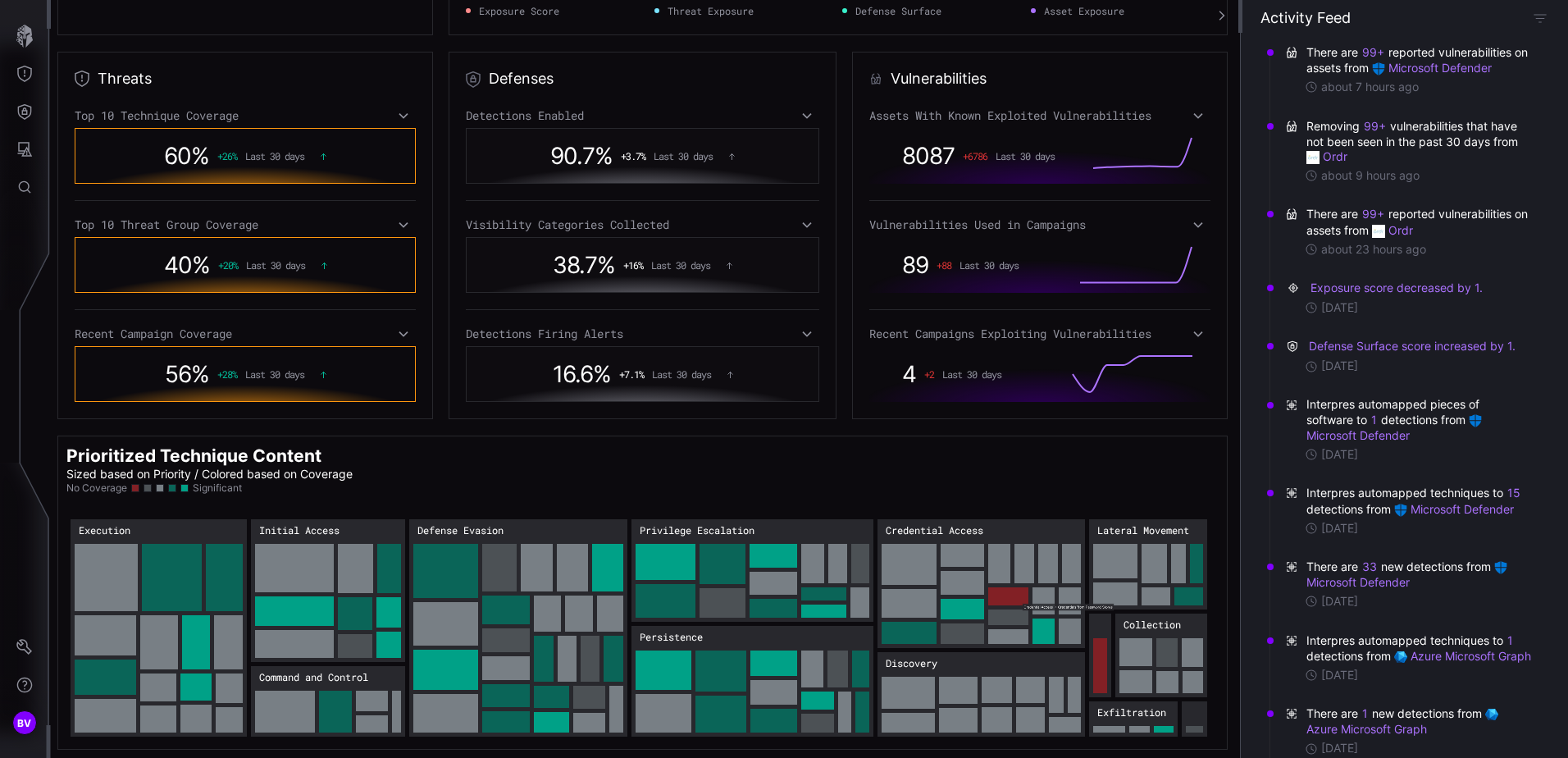
click at [1031, 612] on rect "Credential Access: 488" at bounding box center [982, 583] width 208 height 129
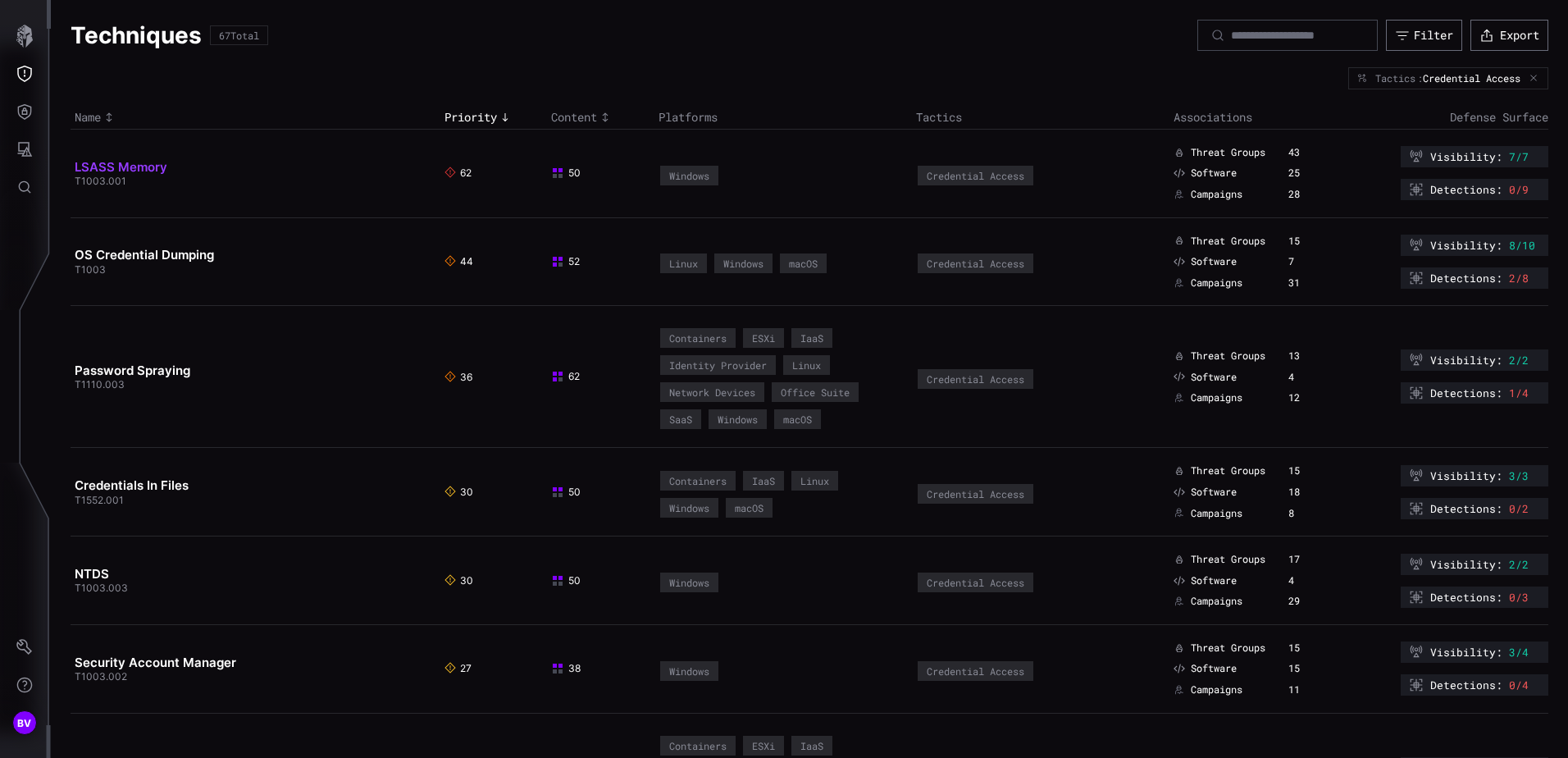
click at [156, 170] on link "LSASS Memory" at bounding box center [120, 167] width 92 height 15
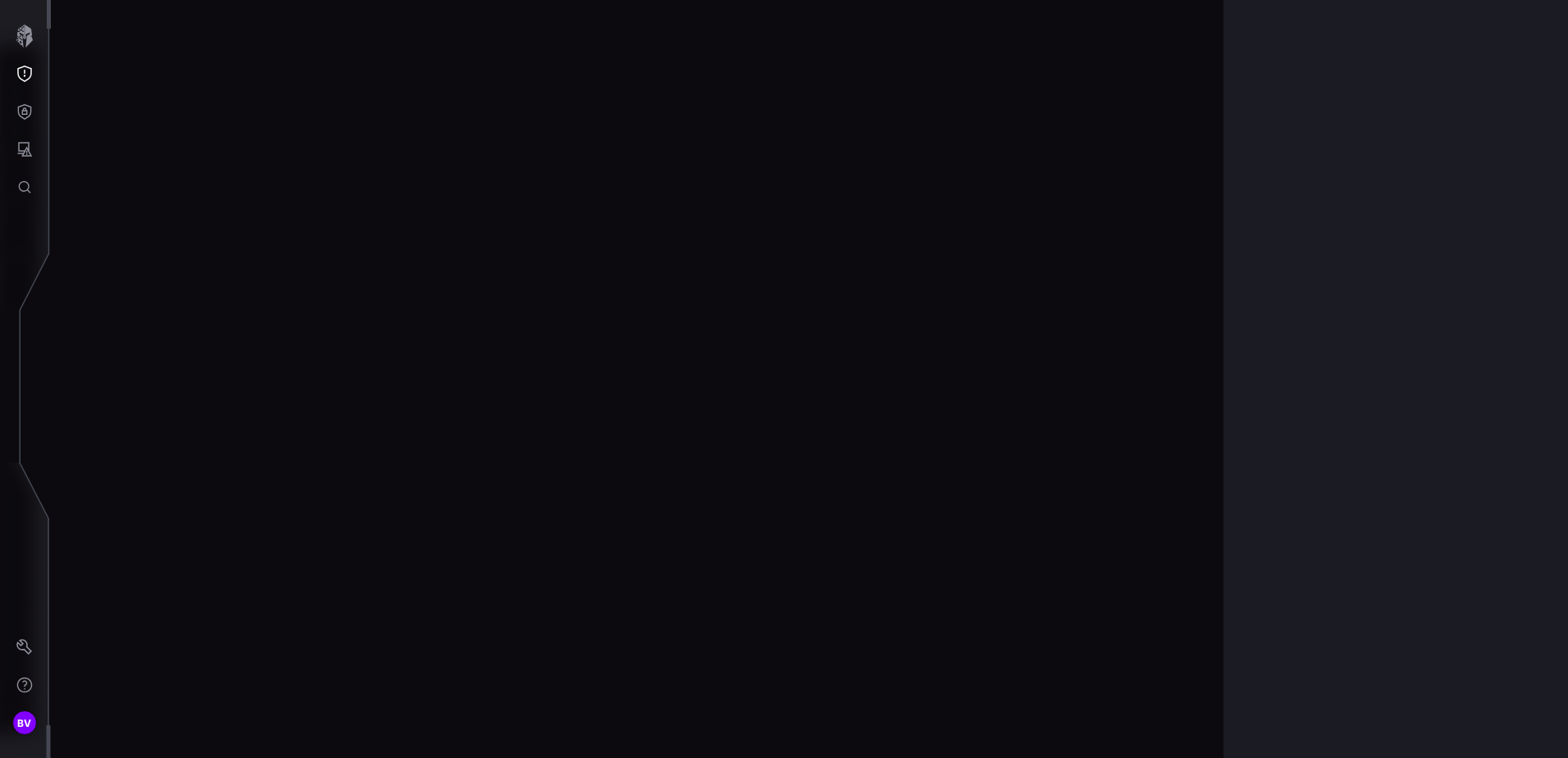
scroll to position [3503, 670]
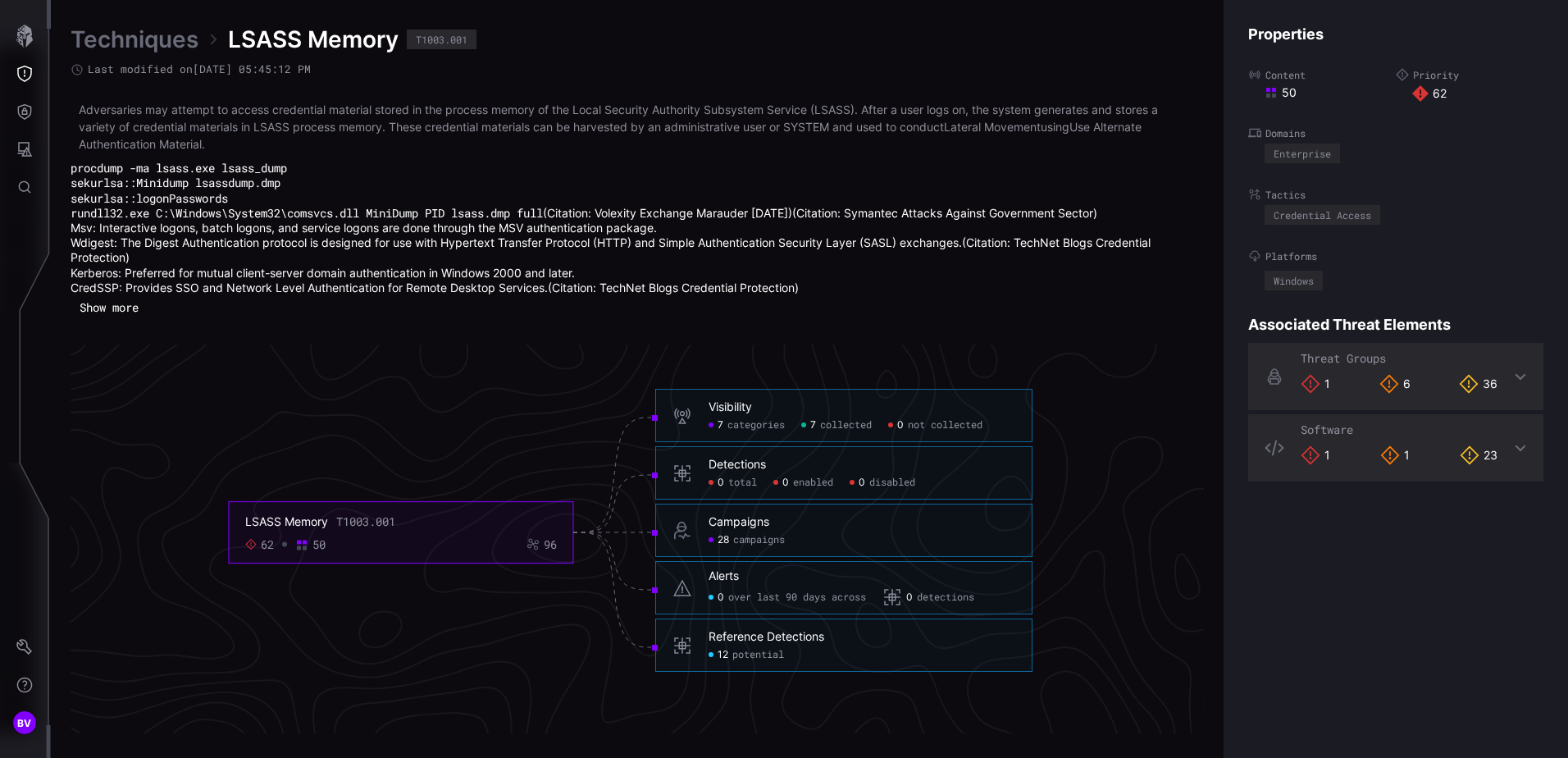
click at [764, 654] on span "potential" at bounding box center [758, 655] width 51 height 13
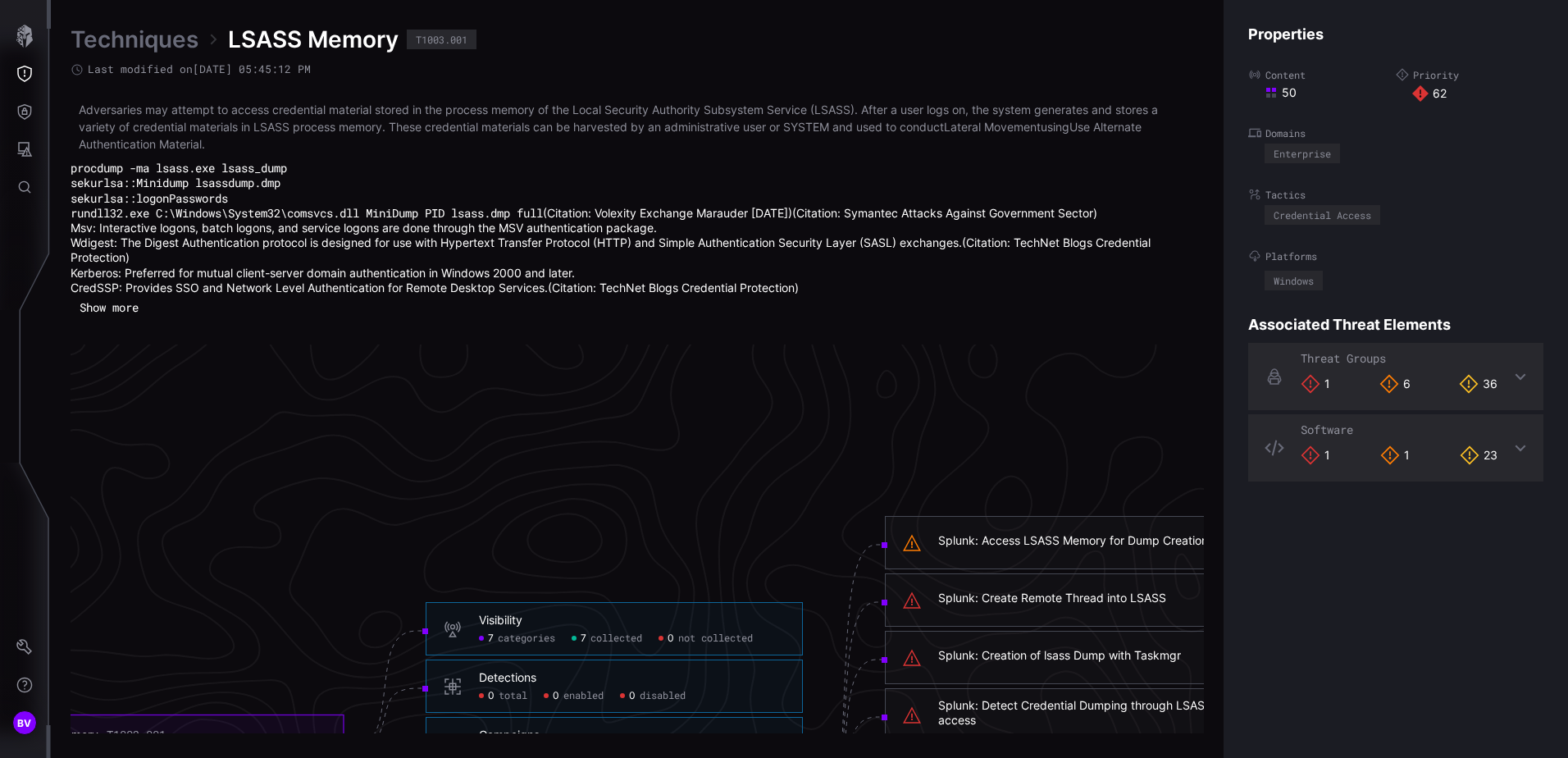
scroll to position [3421, 670]
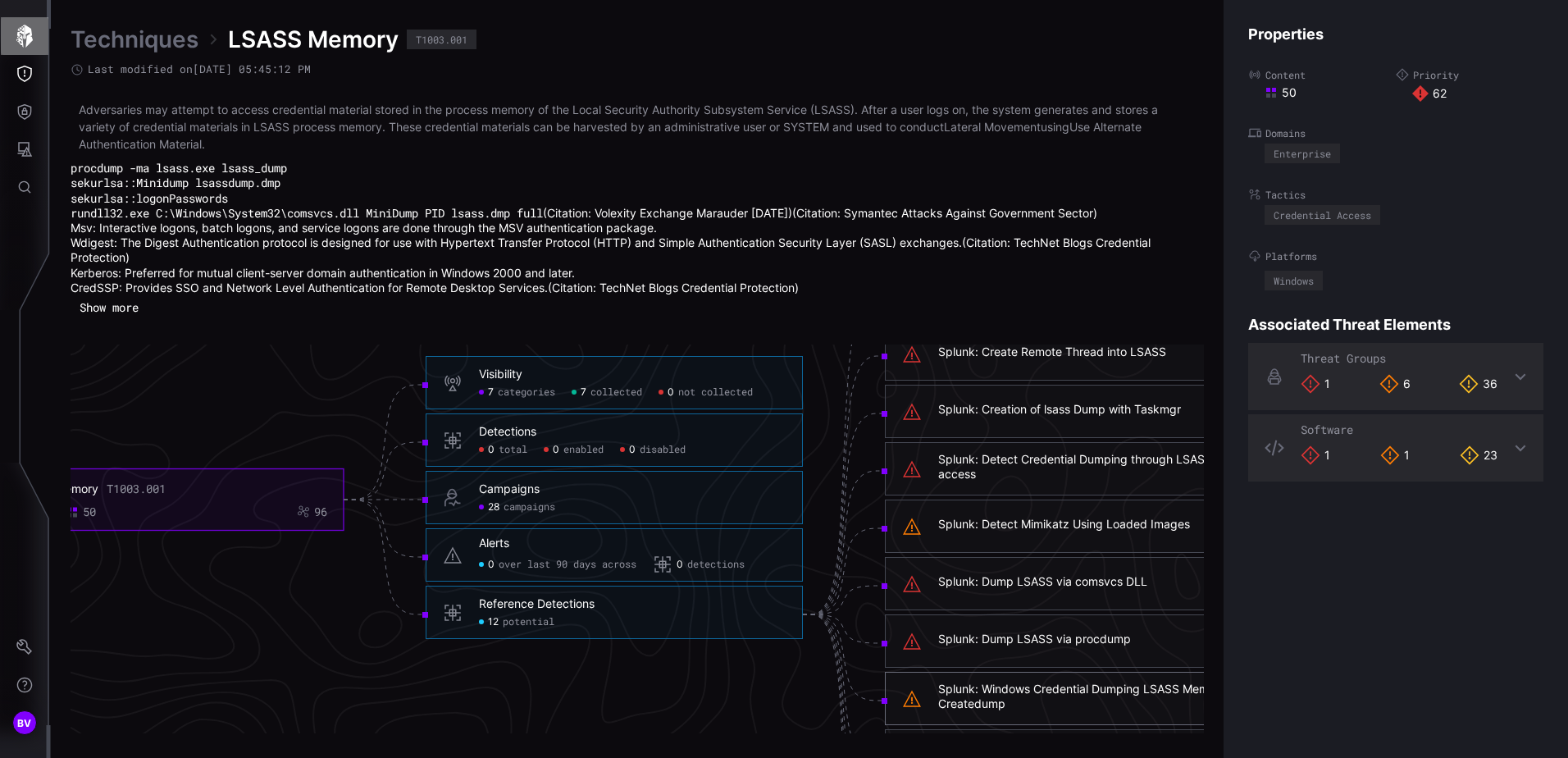
click at [39, 39] on button "button" at bounding box center [25, 36] width 48 height 38
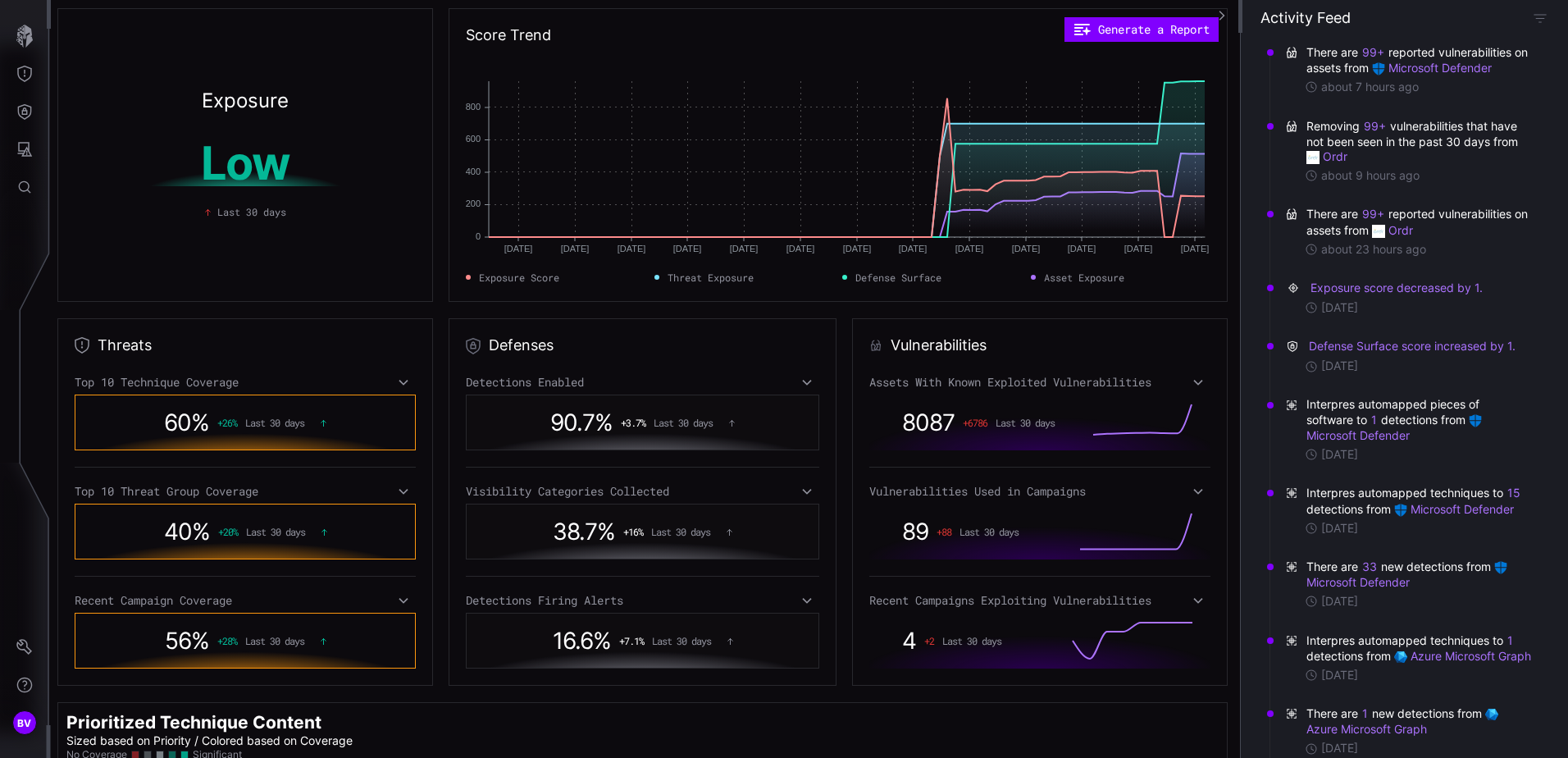
click at [375, 340] on div "Threats Top 10 Technique Coverage 60 % + 26 % Last 30 days Top 10 Threat Group …" at bounding box center [245, 502] width 376 height 368
